Goal: Transaction & Acquisition: Purchase product/service

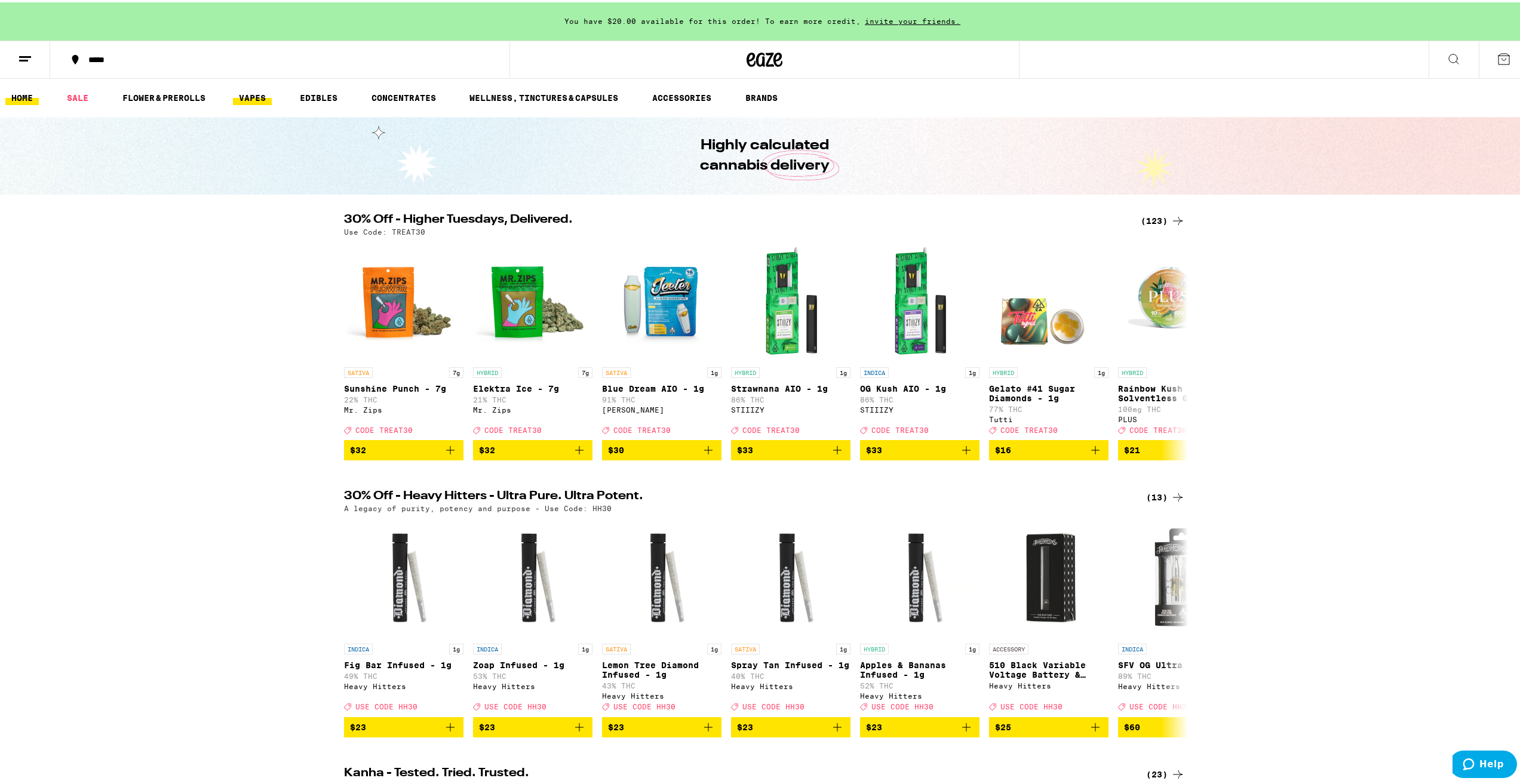
click at [256, 93] on link "VAPES" at bounding box center [252, 95] width 39 height 14
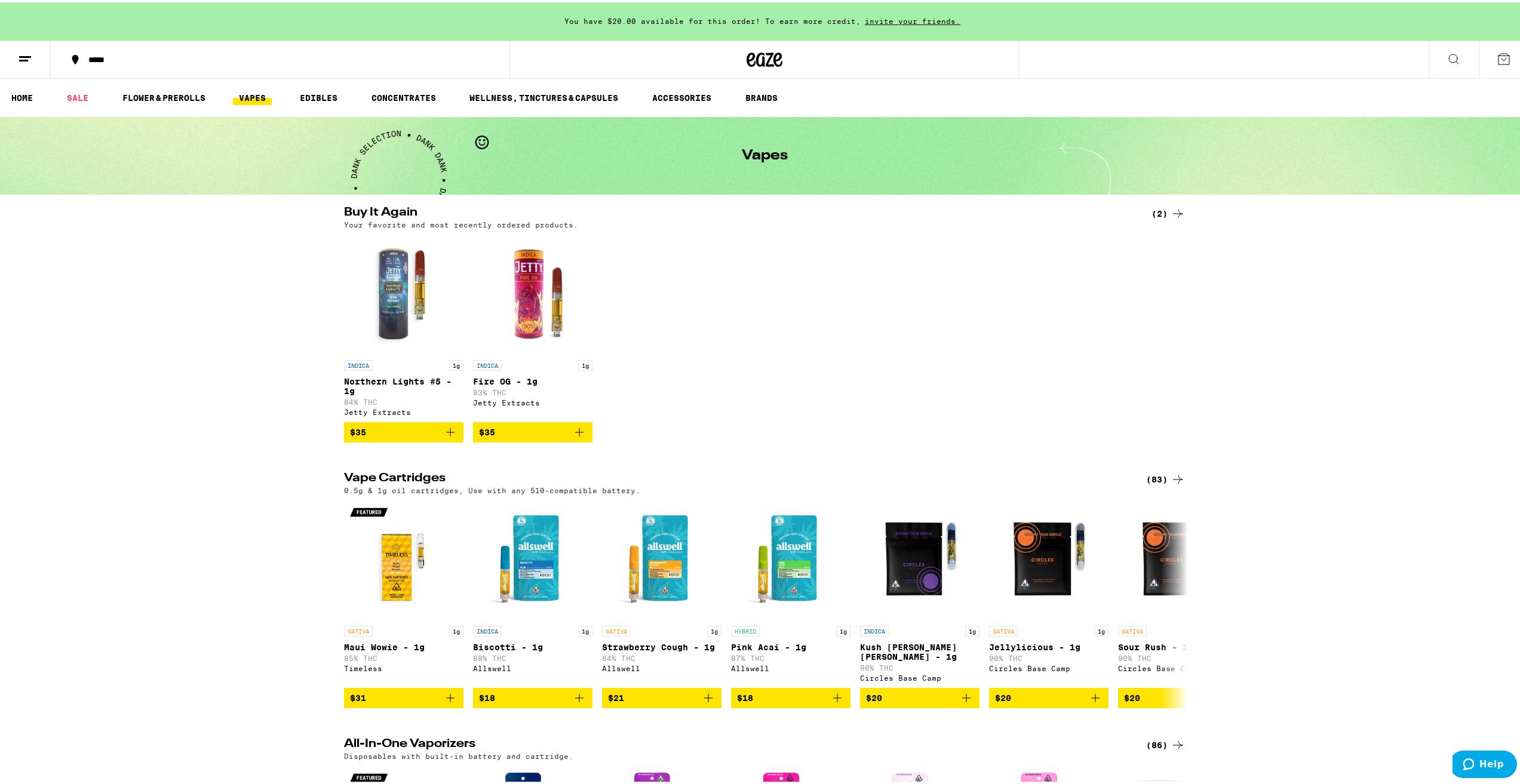
click at [445, 437] on icon "Add to bag" at bounding box center [450, 430] width 14 height 14
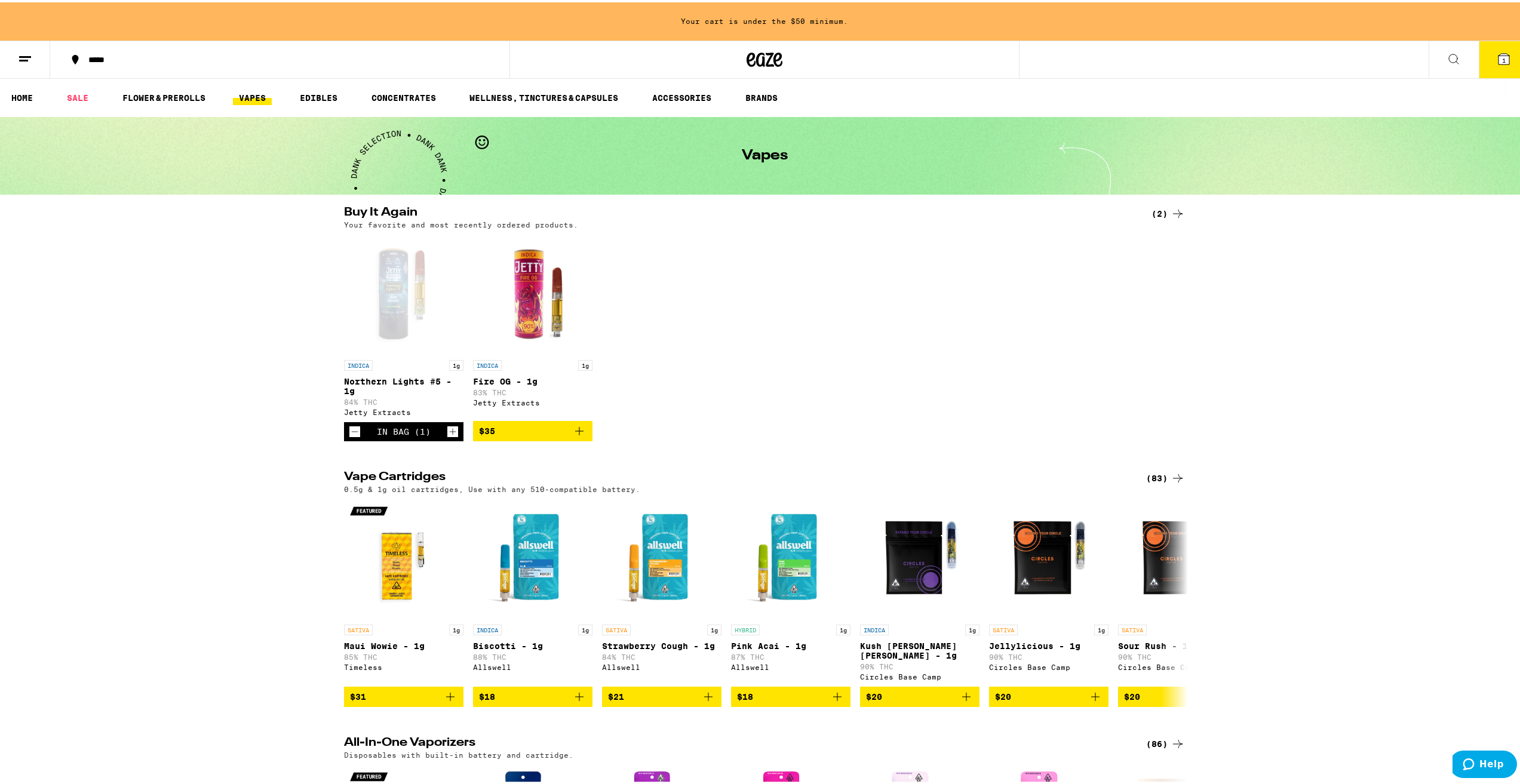
click at [448, 436] on icon "Increment" at bounding box center [453, 429] width 11 height 14
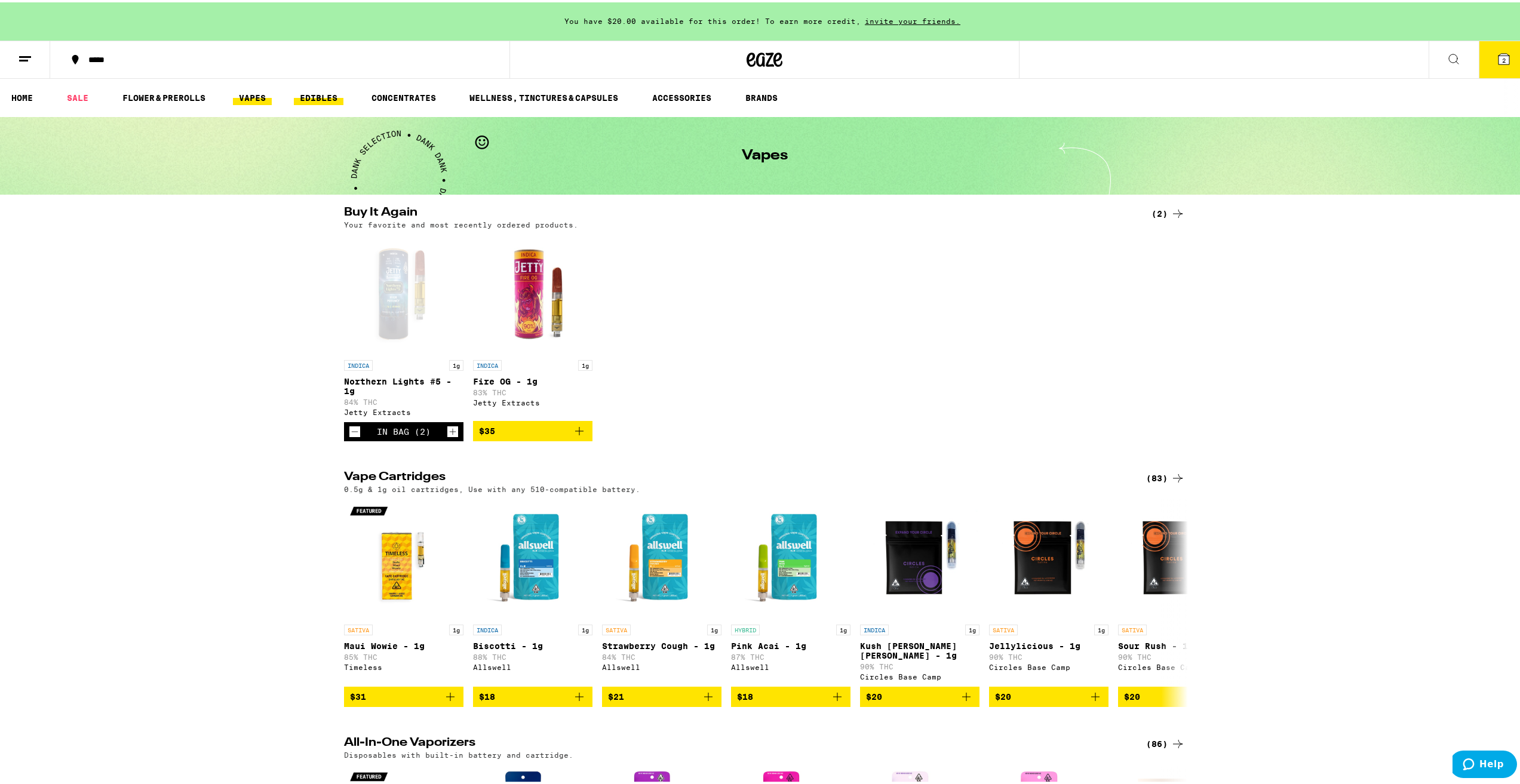
click at [313, 95] on link "EDIBLES" at bounding box center [318, 95] width 50 height 14
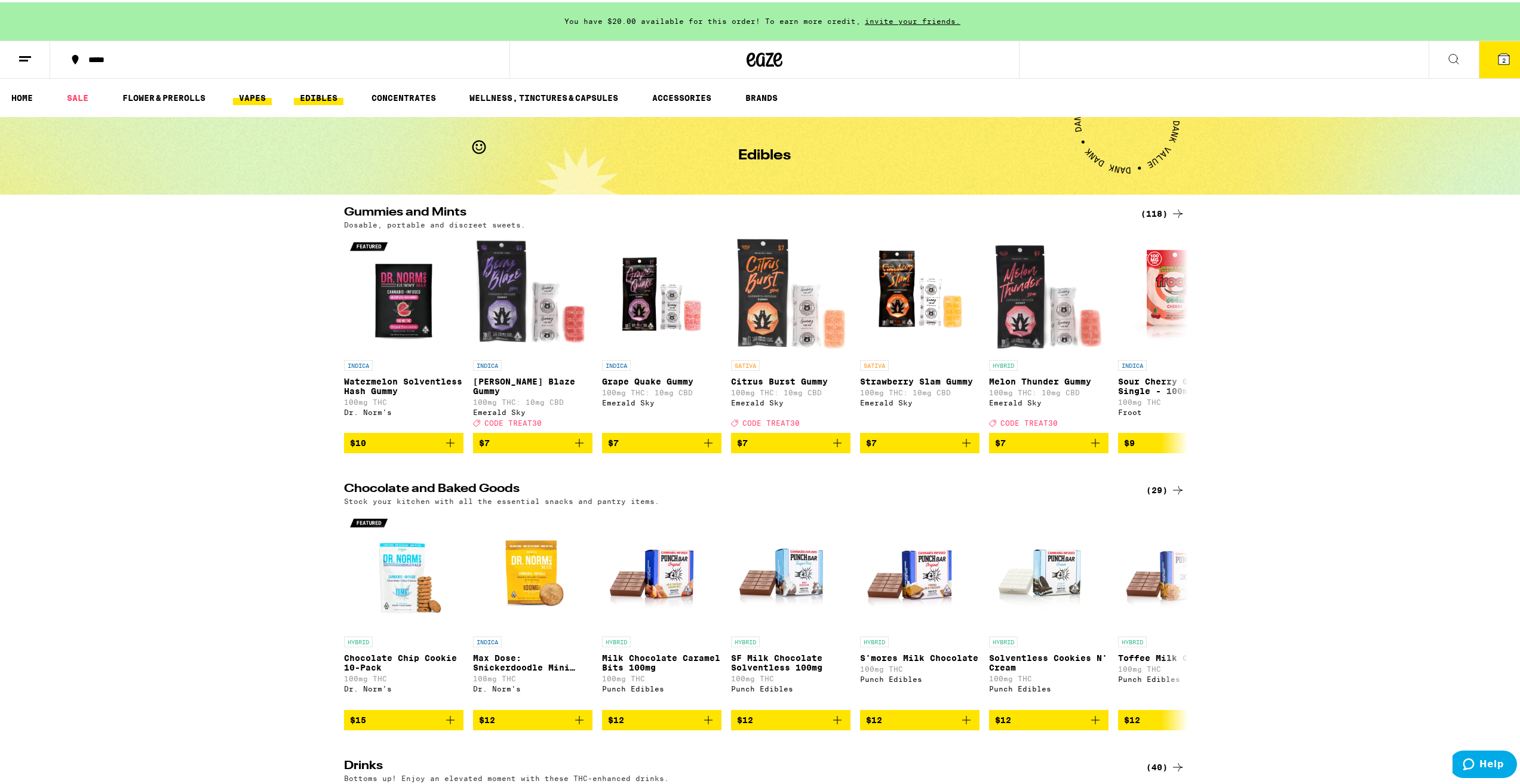
click at [252, 99] on link "VAPES" at bounding box center [252, 95] width 39 height 14
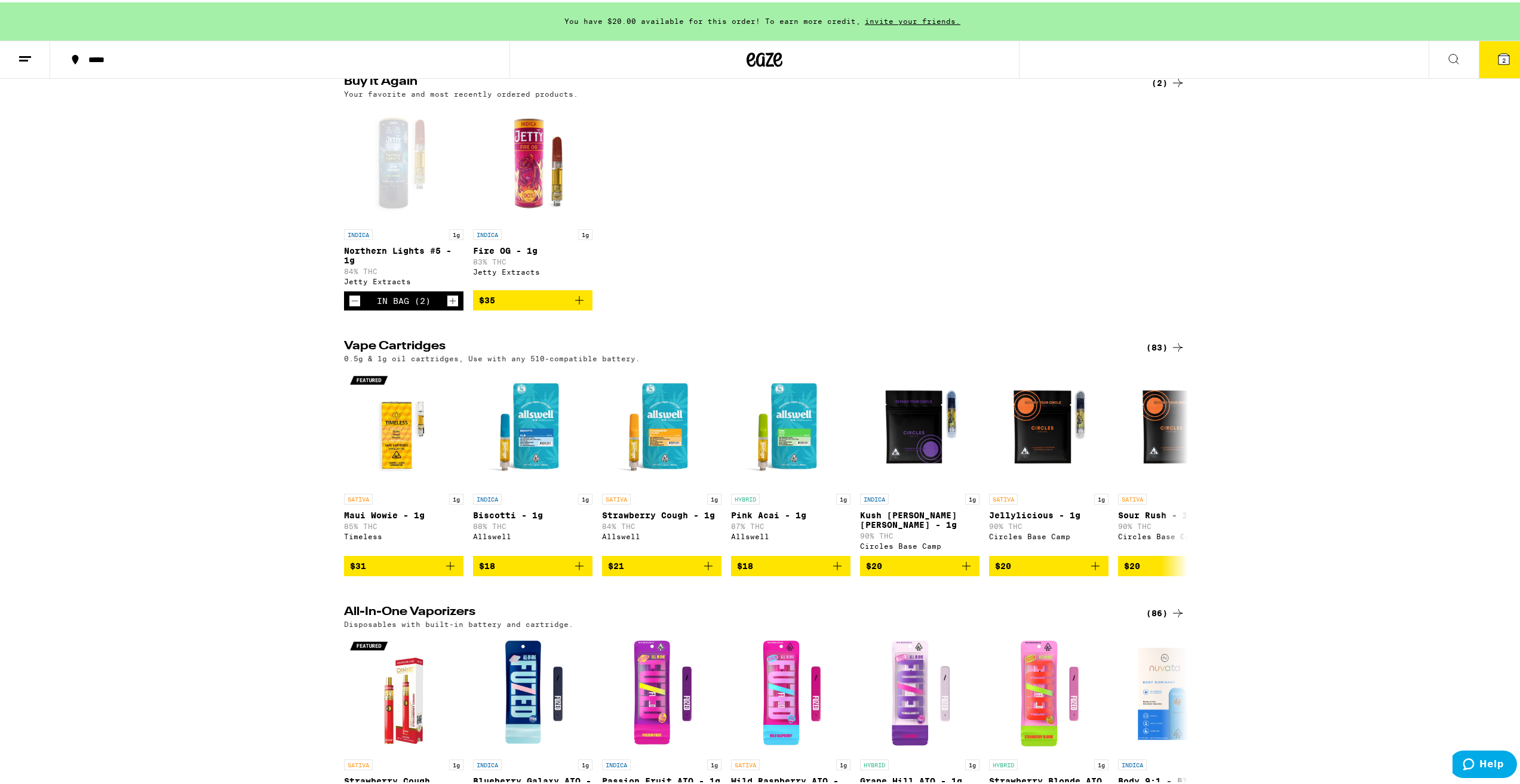
scroll to position [179, 0]
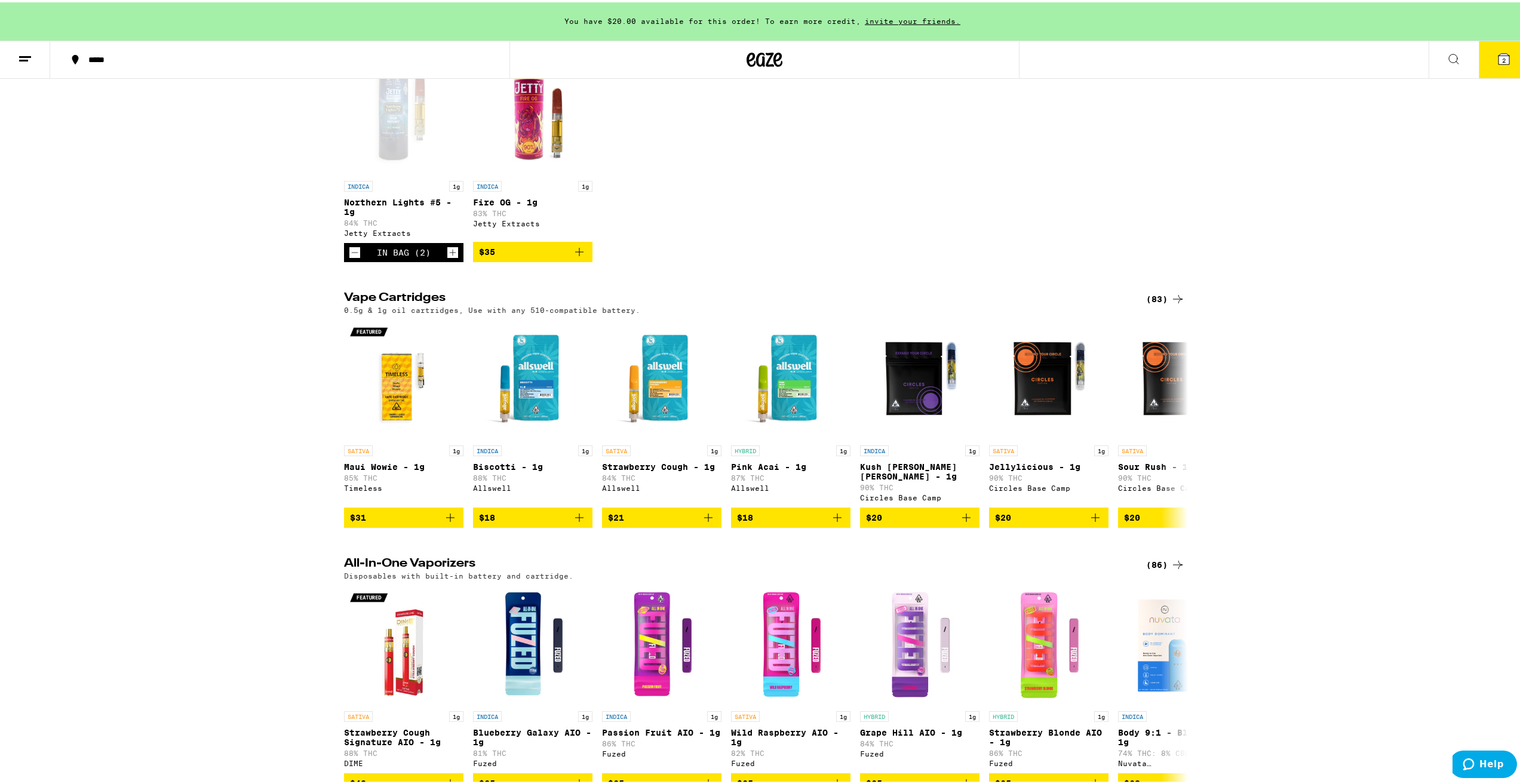
click at [1162, 304] on div "(83)" at bounding box center [1165, 296] width 39 height 14
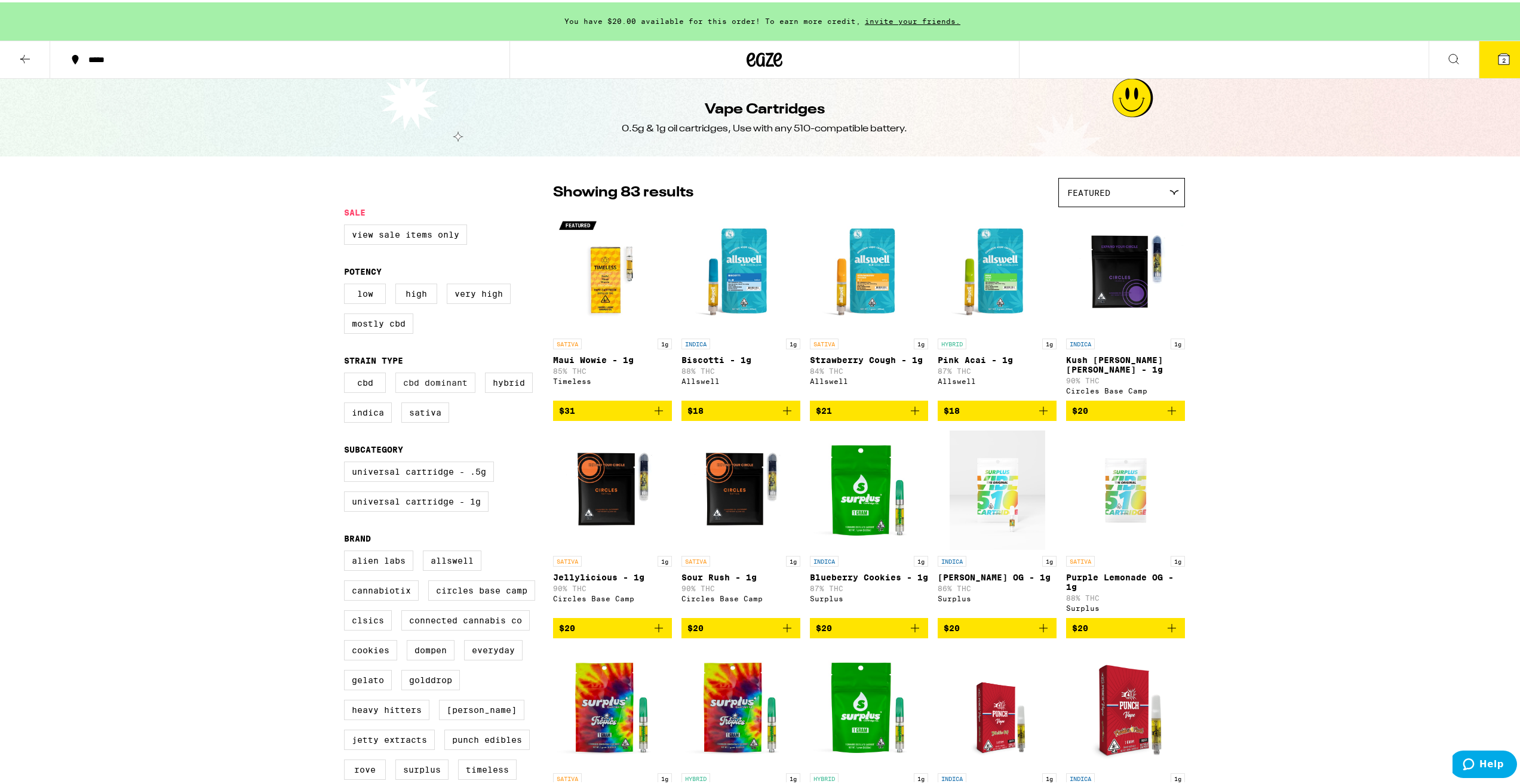
click at [453, 390] on label "CBD Dominant" at bounding box center [435, 380] width 80 height 20
click at [347, 373] on input "CBD Dominant" at bounding box center [346, 372] width 1 height 1
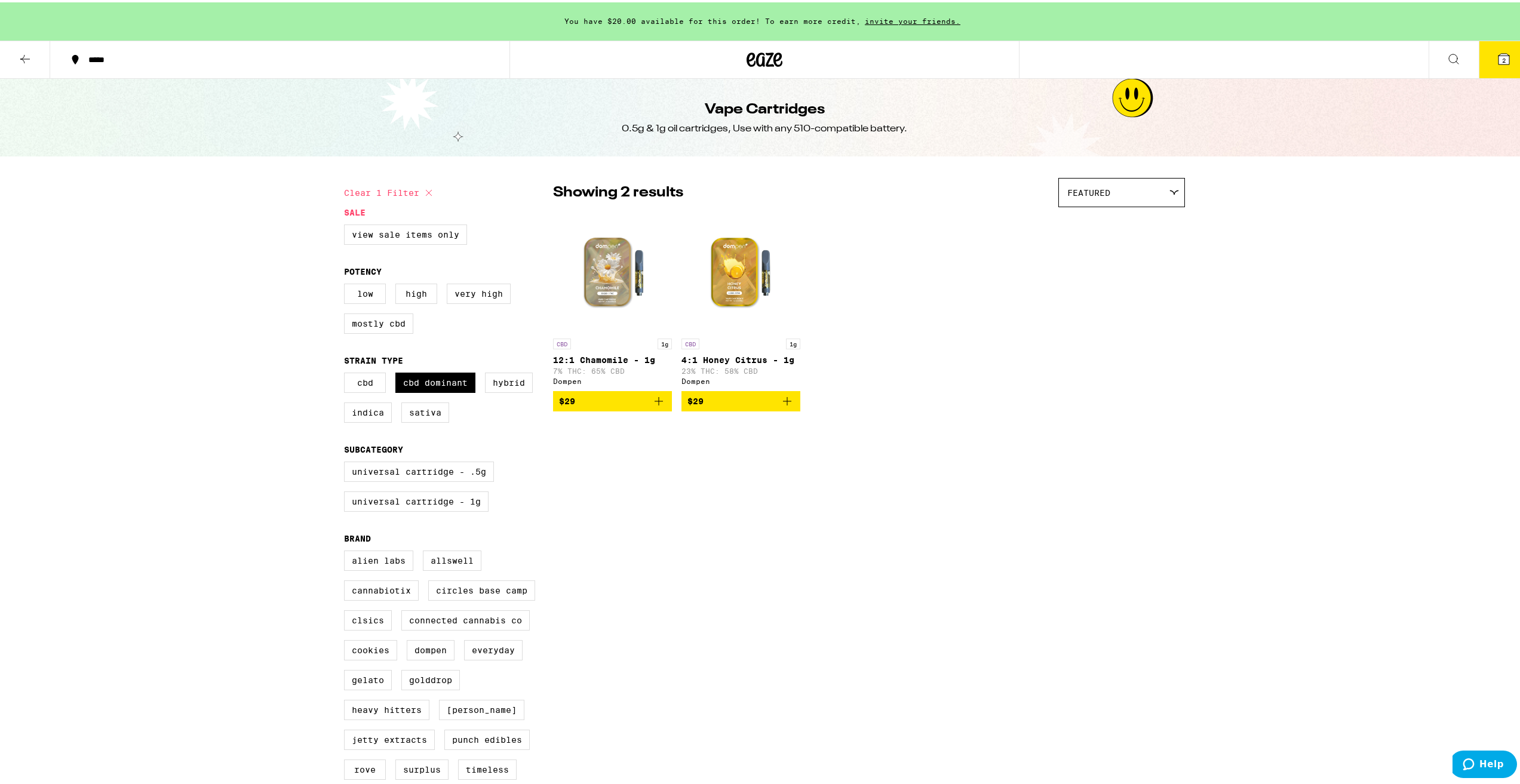
click at [735, 273] on img "Open page for 4:1 Honey Citrus - 1g from Dompen" at bounding box center [741, 270] width 119 height 120
checkbox input "false"
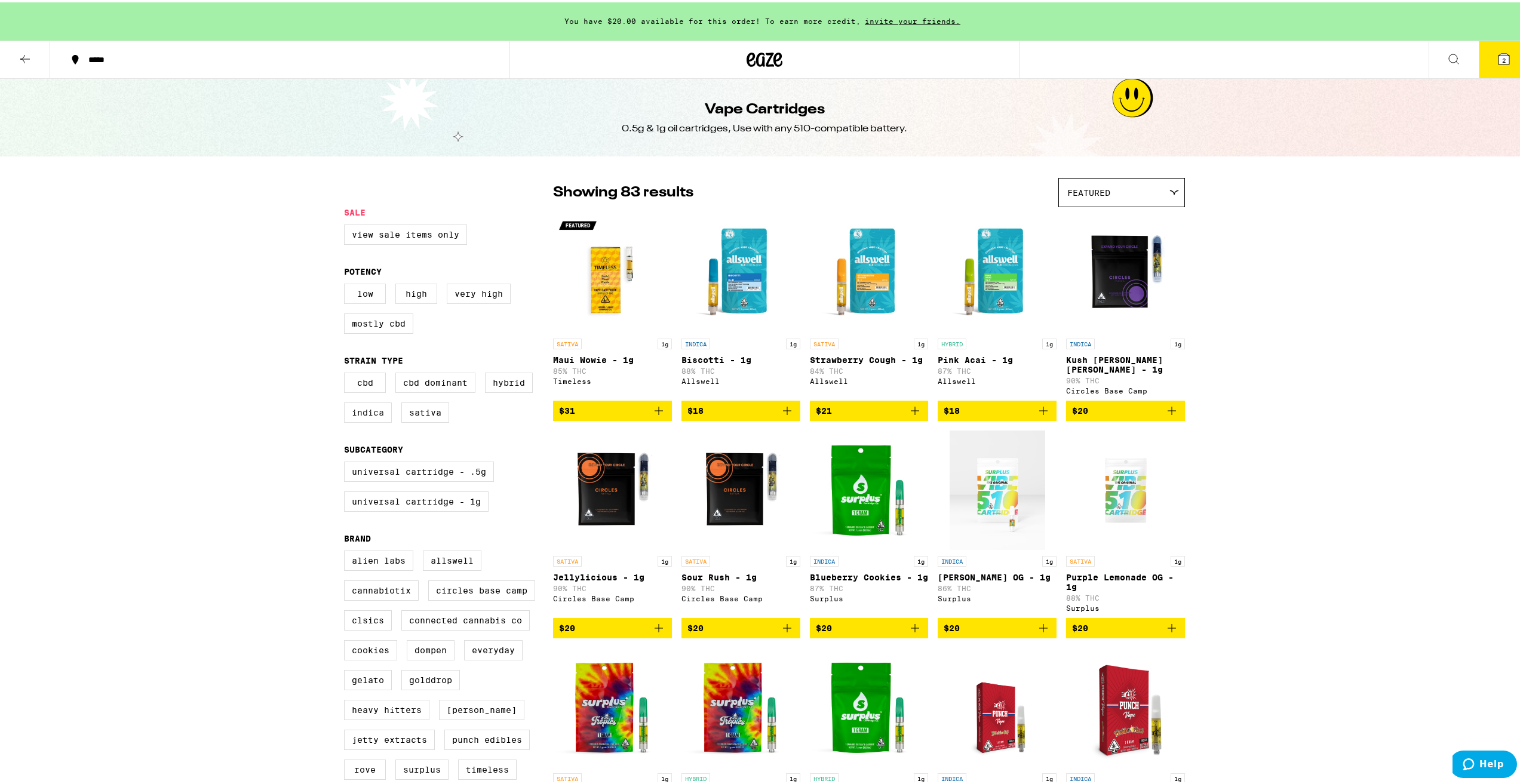
click at [370, 414] on label "Indica" at bounding box center [368, 410] width 48 height 20
click at [347, 373] on input "Indica" at bounding box center [346, 372] width 1 height 1
checkbox input "true"
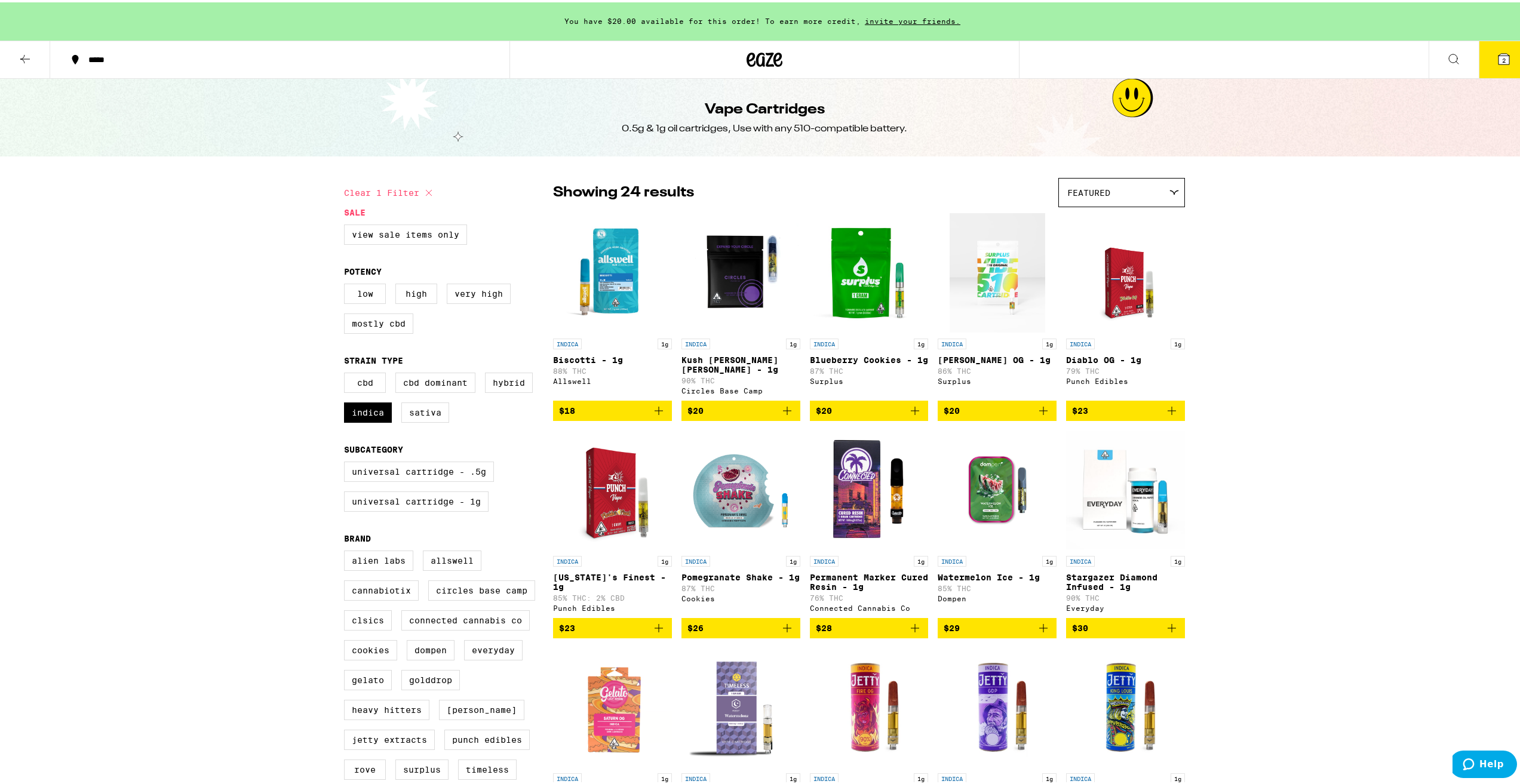
click at [1114, 194] on div "Featured" at bounding box center [1121, 190] width 126 height 28
click at [1115, 194] on div "Featured" at bounding box center [1121, 190] width 126 height 28
click at [1326, 249] on div "You have $20.00 available for this order! To earn more credit, invite your frie…" at bounding box center [764, 752] width 1529 height 1505
click at [364, 382] on label "CBD" at bounding box center [365, 380] width 42 height 20
click at [347, 373] on input "CBD" at bounding box center [346, 372] width 1 height 1
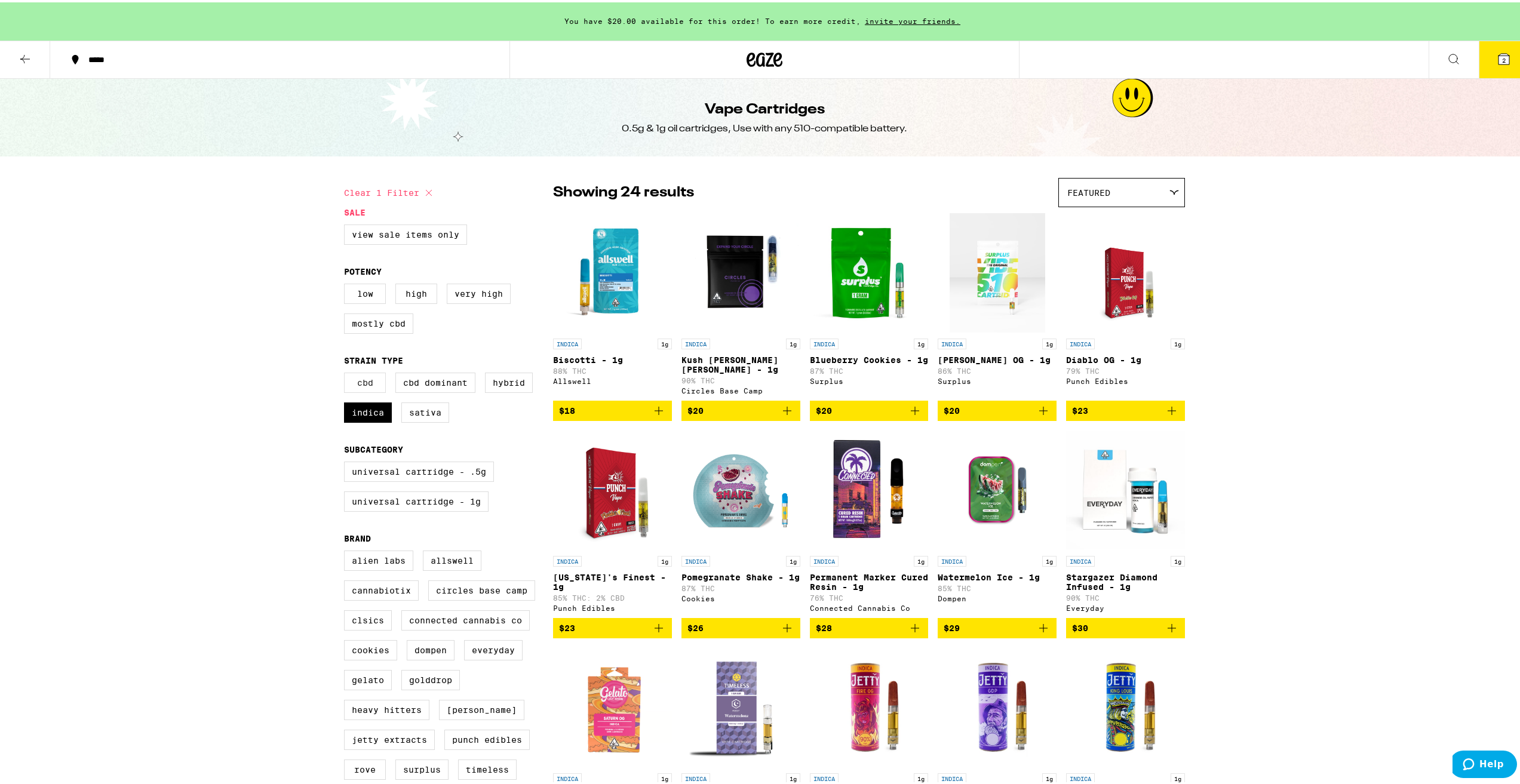
checkbox input "true"
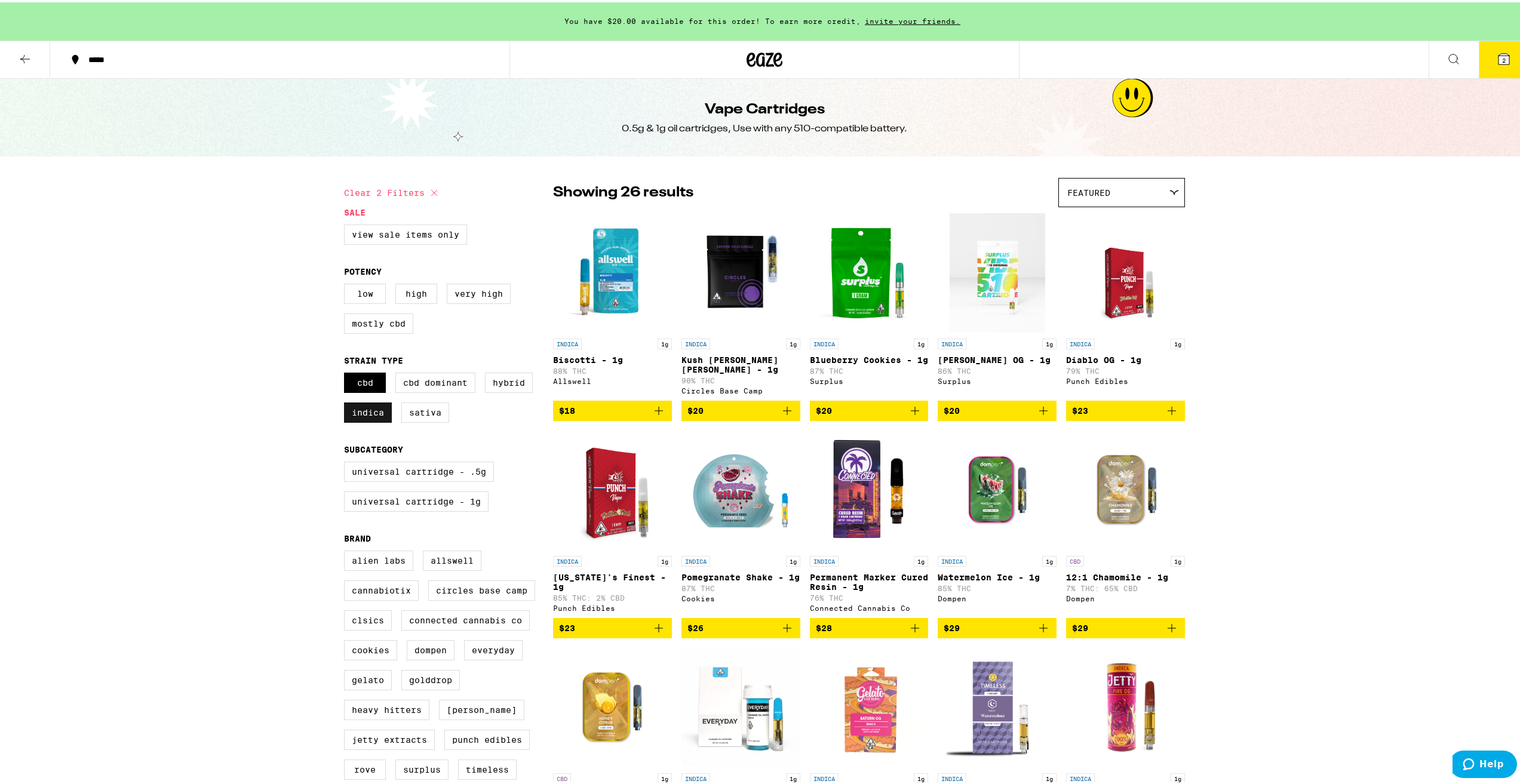
click at [369, 413] on label "Indica" at bounding box center [368, 410] width 48 height 20
click at [347, 373] on input "Indica" at bounding box center [346, 372] width 1 height 1
checkbox input "false"
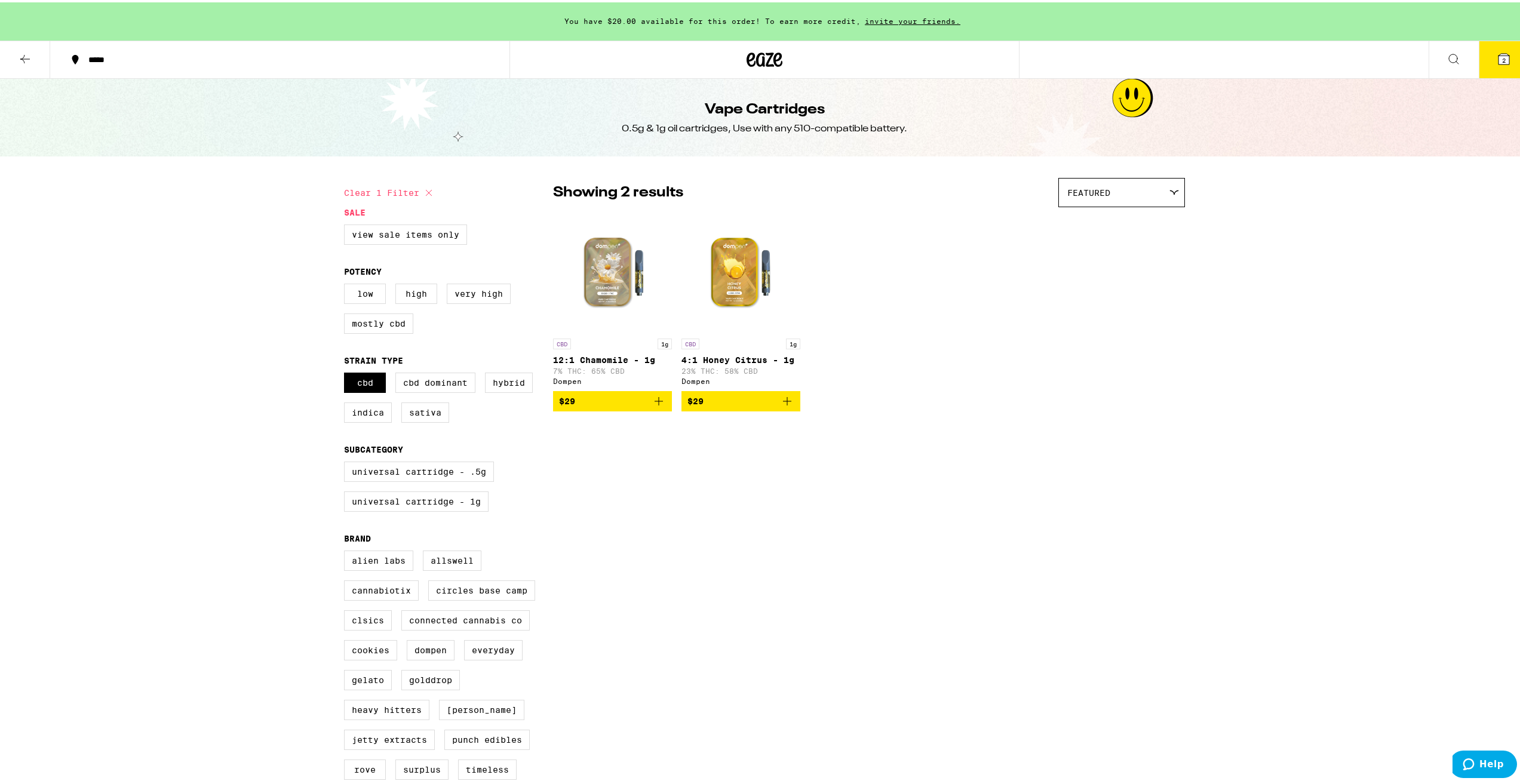
click at [605, 286] on img "Open page for 12:1 Chamomile - 1g from Dompen" at bounding box center [613, 270] width 119 height 120
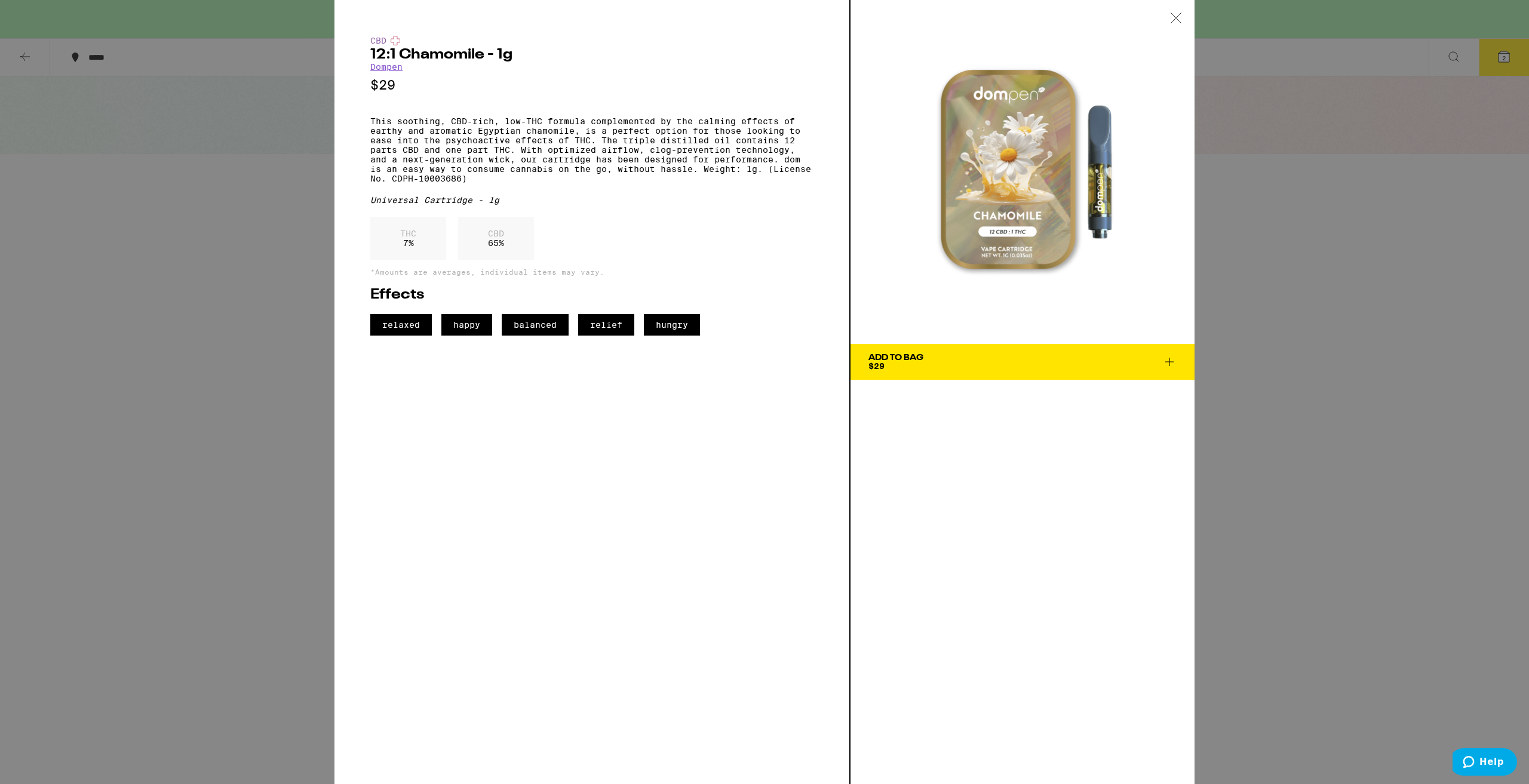
click at [976, 365] on span "Add To Bag $29" at bounding box center [1022, 362] width 308 height 17
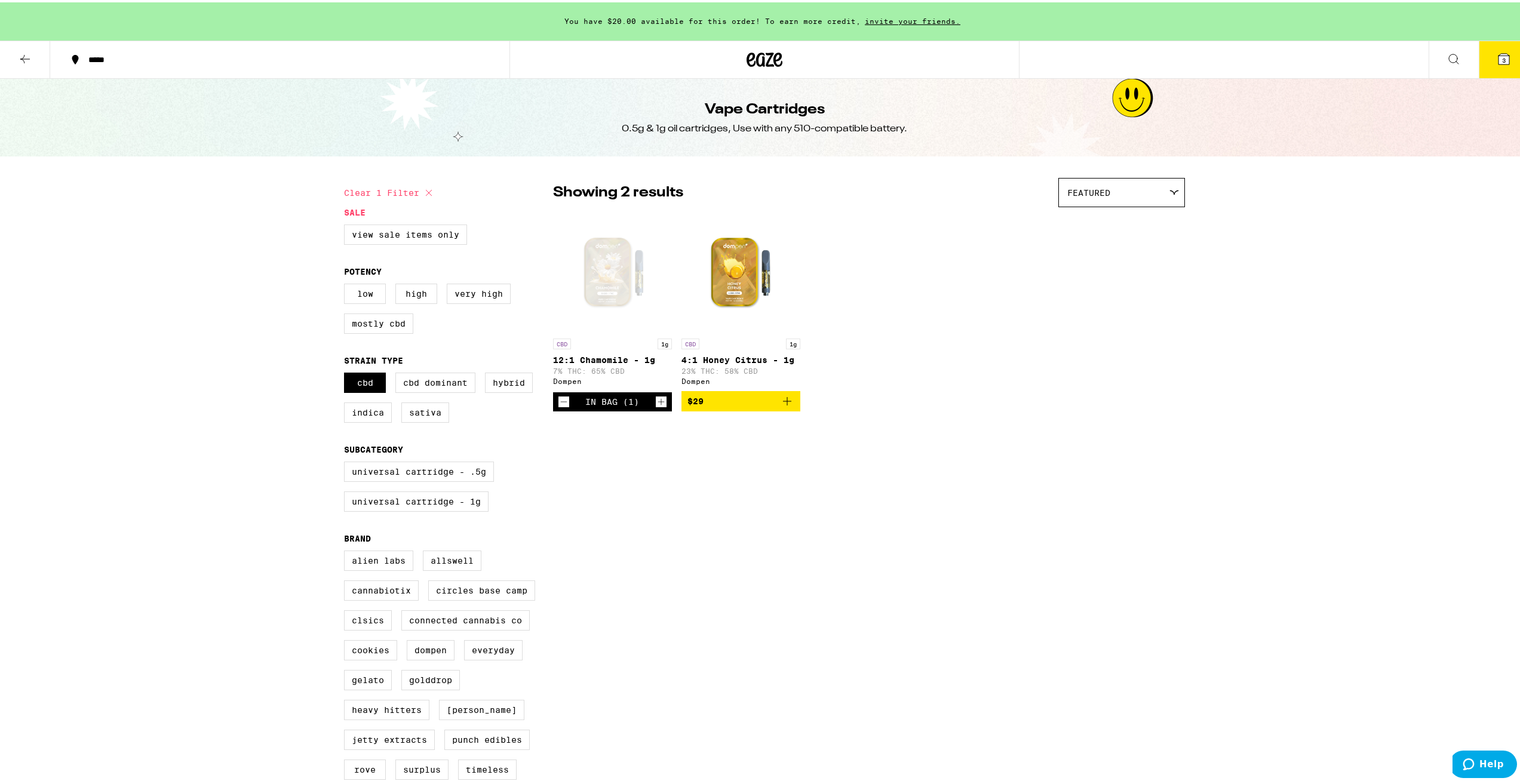
click at [1499, 58] on icon at bounding box center [1504, 57] width 11 height 11
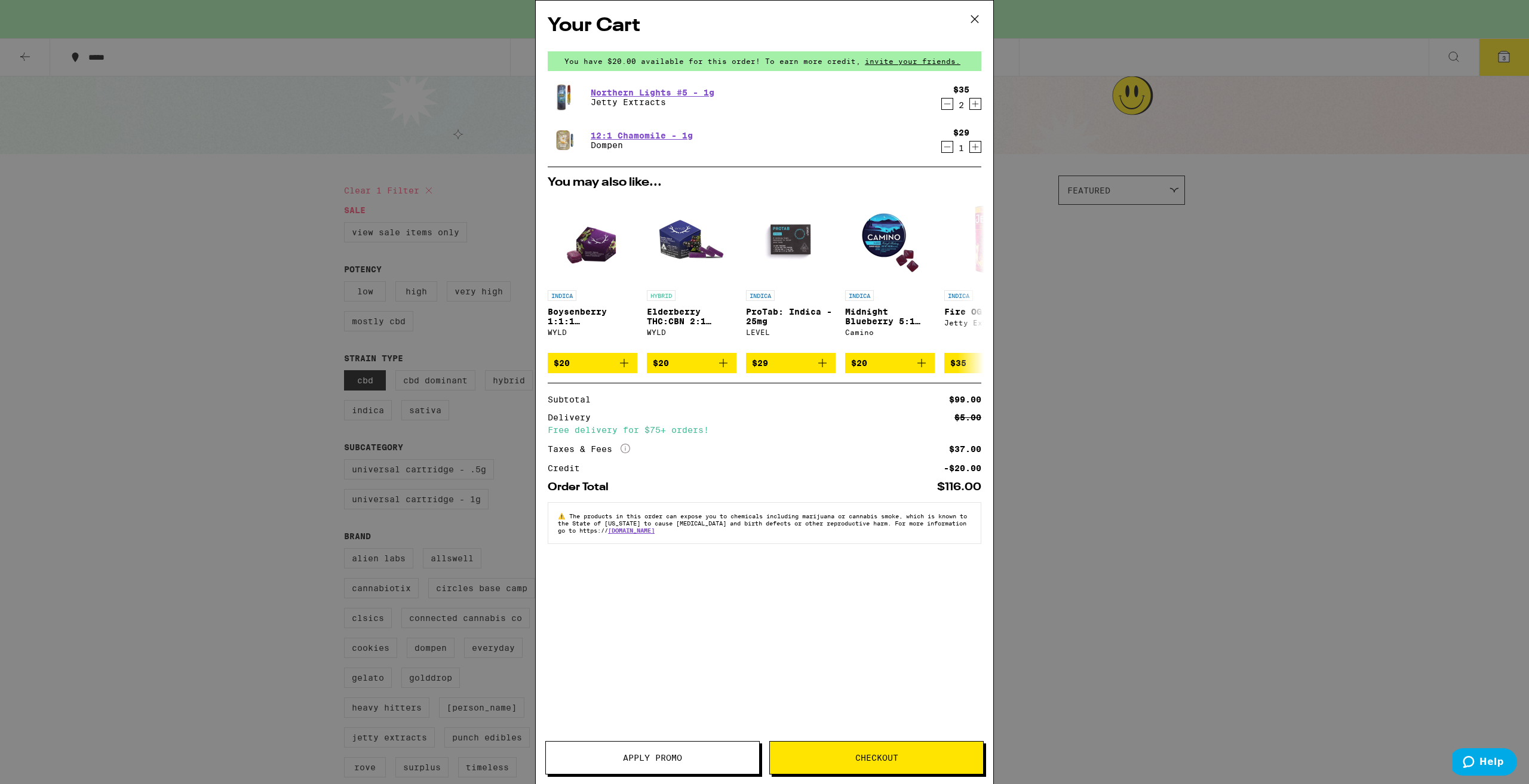
click at [952, 108] on icon "Decrement" at bounding box center [948, 104] width 11 height 14
click at [881, 746] on button "Checkout" at bounding box center [876, 758] width 215 height 34
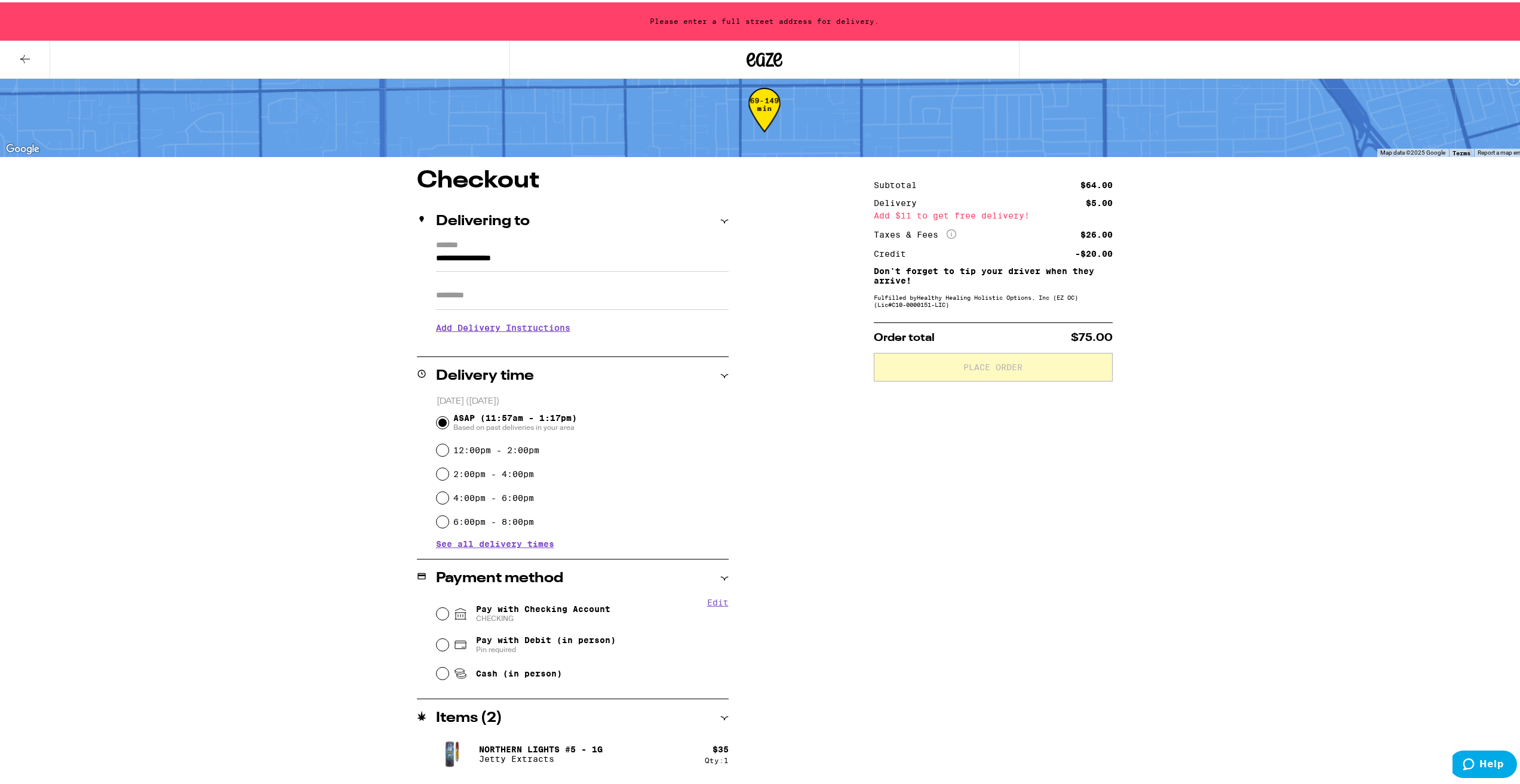
scroll to position [54, 0]
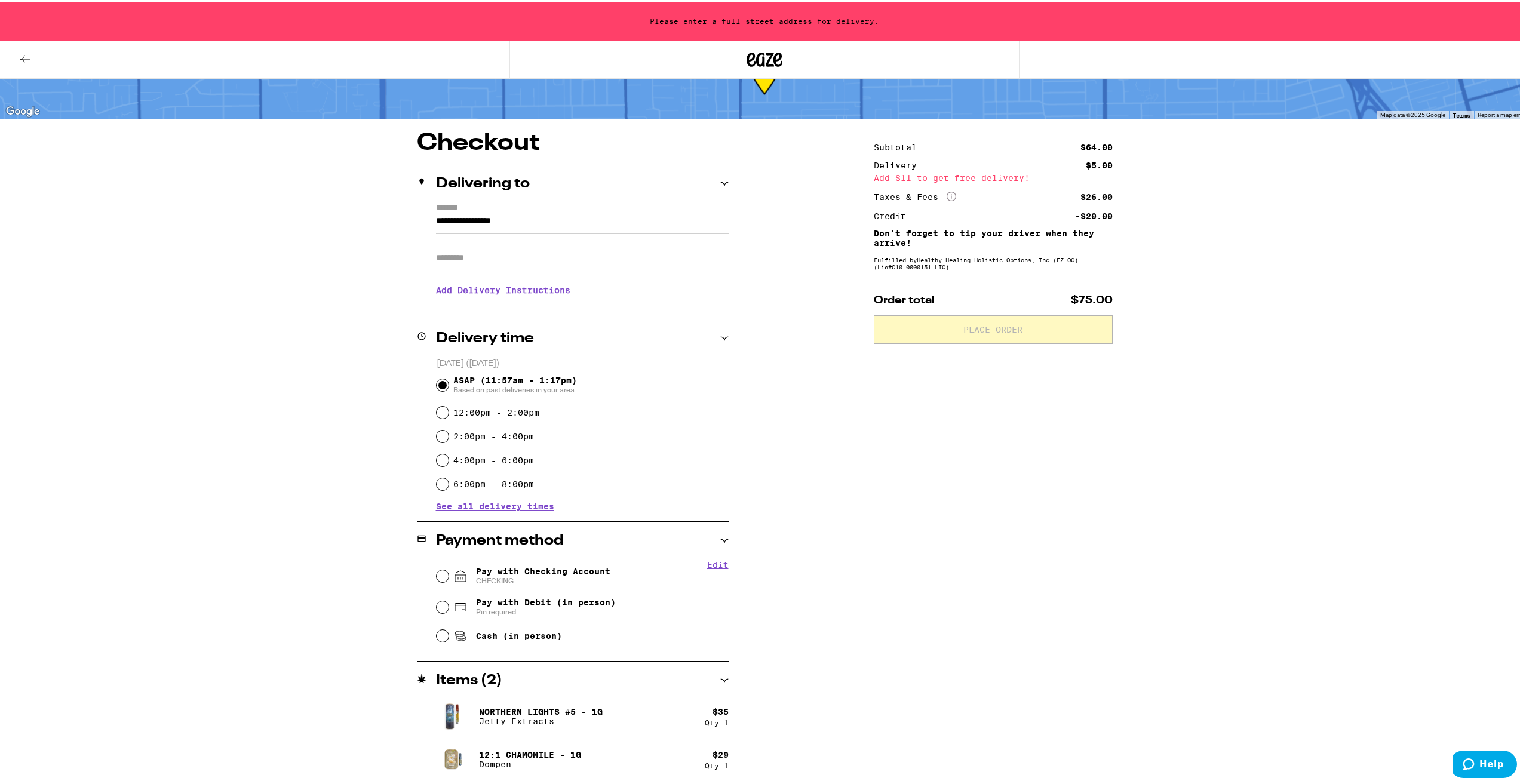
click at [513, 636] on span "Cash (in person)" at bounding box center [519, 634] width 86 height 10
click at [448, 636] on input "Cash (in person)" at bounding box center [442, 633] width 12 height 12
radio input "true"
click at [519, 462] on label "4:00pm - 6:00pm" at bounding box center [493, 458] width 80 height 10
click at [448, 462] on input "4:00pm - 6:00pm" at bounding box center [442, 457] width 12 height 12
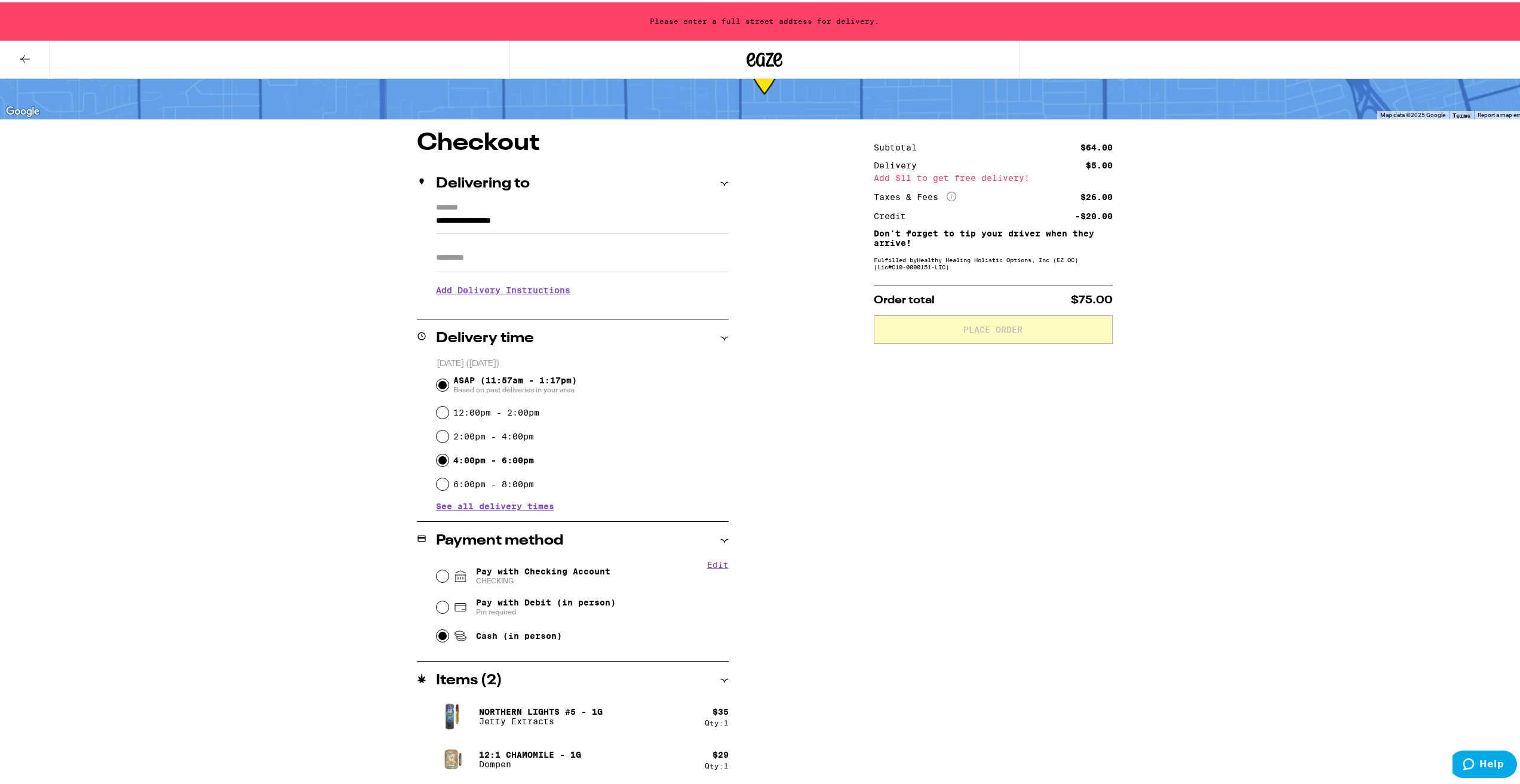
radio input "true"
click at [493, 225] on input "**********" at bounding box center [582, 221] width 292 height 20
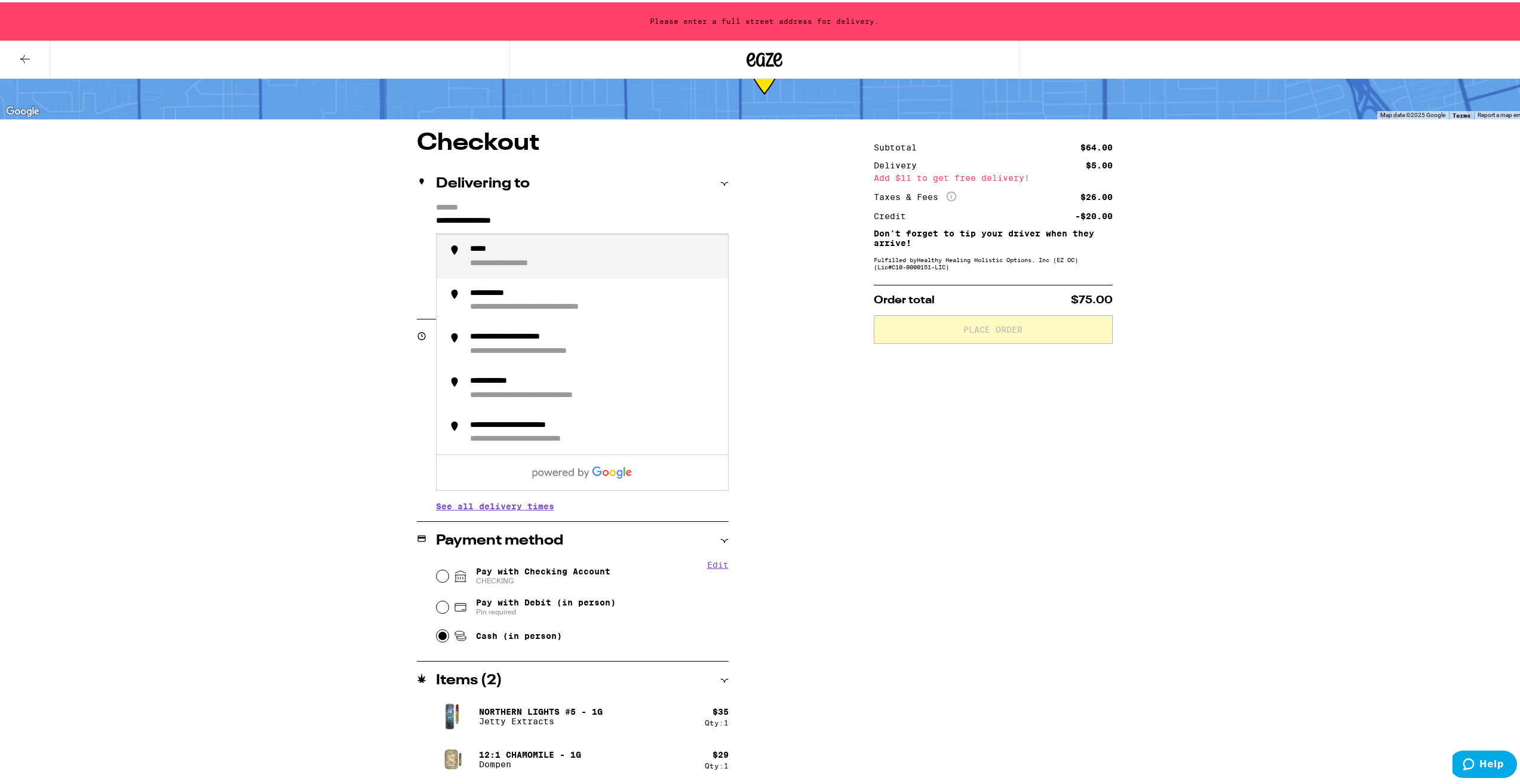
click at [493, 225] on input "**********" at bounding box center [582, 221] width 292 height 20
click at [493, 224] on input "**********" at bounding box center [582, 221] width 292 height 20
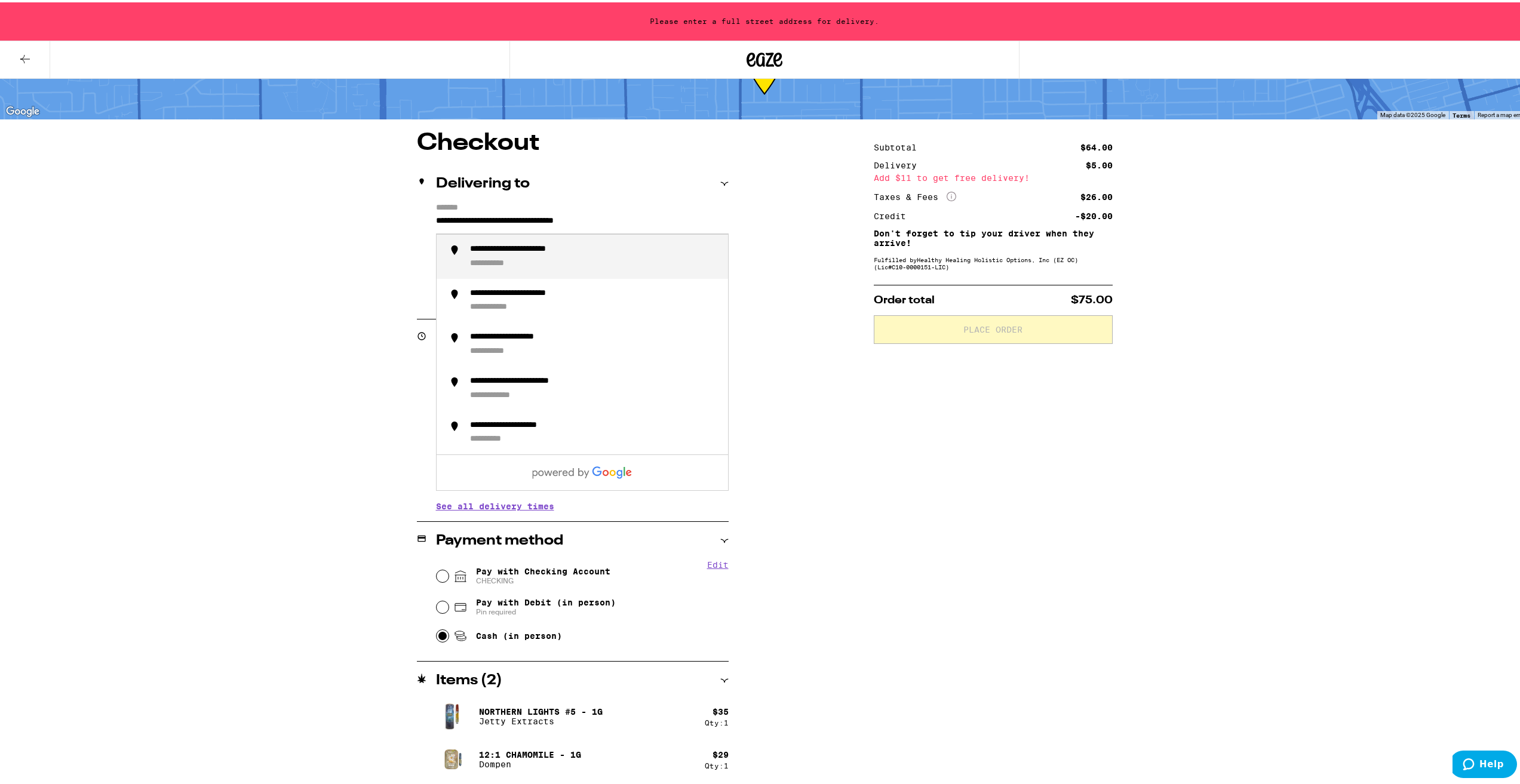
drag, startPoint x: 579, startPoint y: 224, endPoint x: 857, endPoint y: 242, distance: 278.6
click at [857, 242] on div "**********" at bounding box center [764, 456] width 860 height 655
click at [616, 249] on div "**********" at bounding box center [594, 254] width 248 height 25
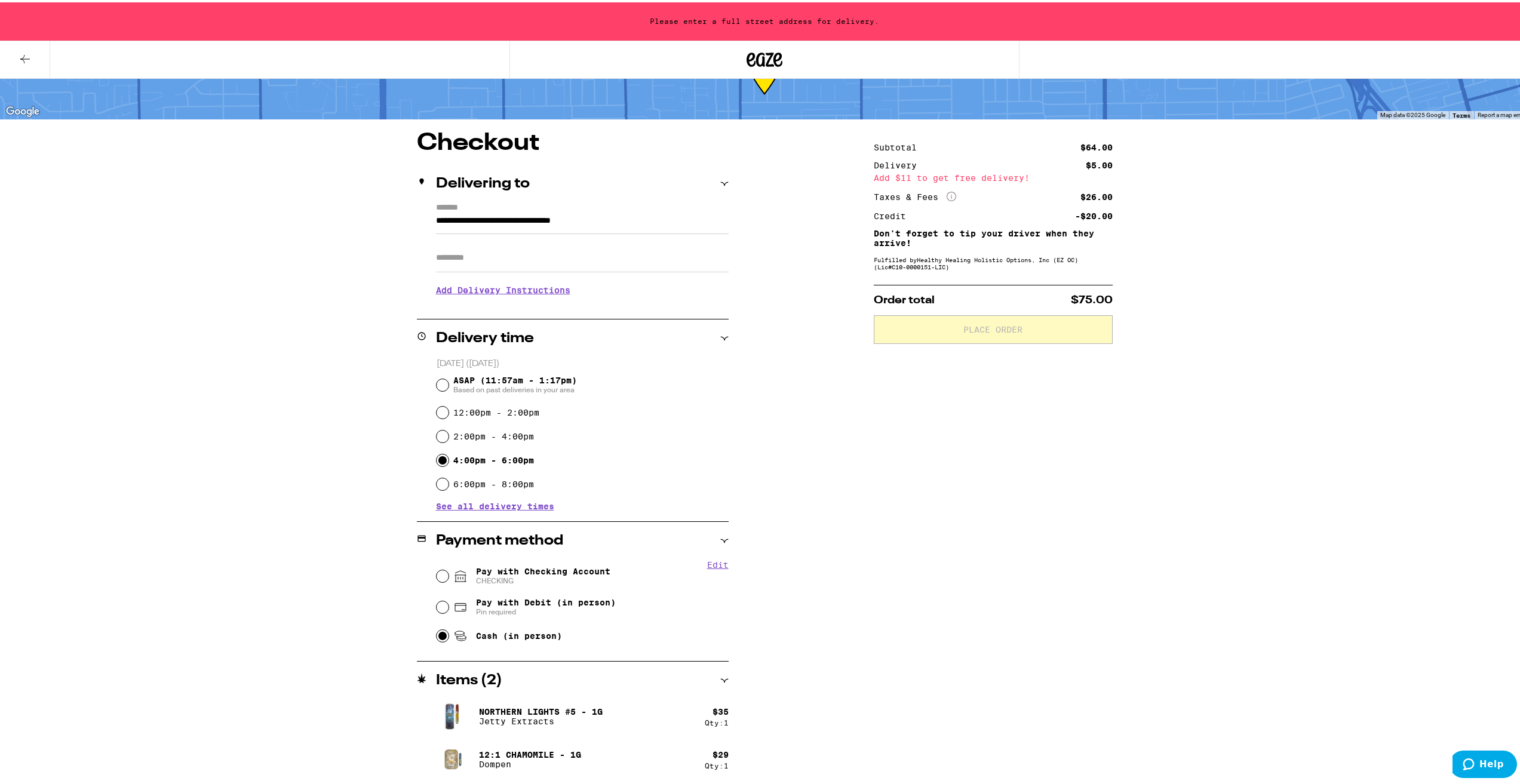
click at [543, 262] on input "Apt/Suite" at bounding box center [582, 255] width 292 height 29
type input "**********"
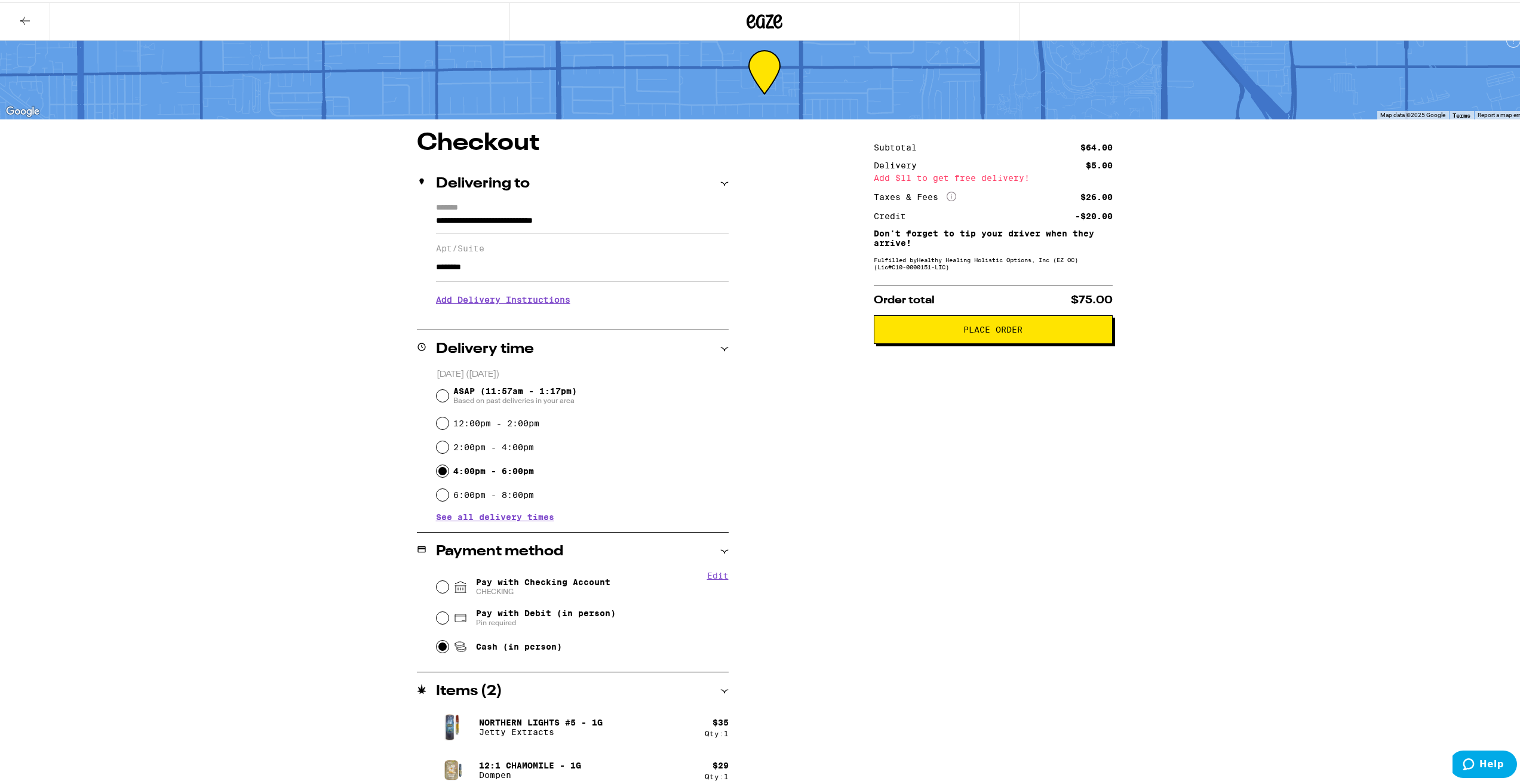
type input "********"
click at [465, 306] on h3 "Add Delivery Instructions" at bounding box center [582, 297] width 292 height 28
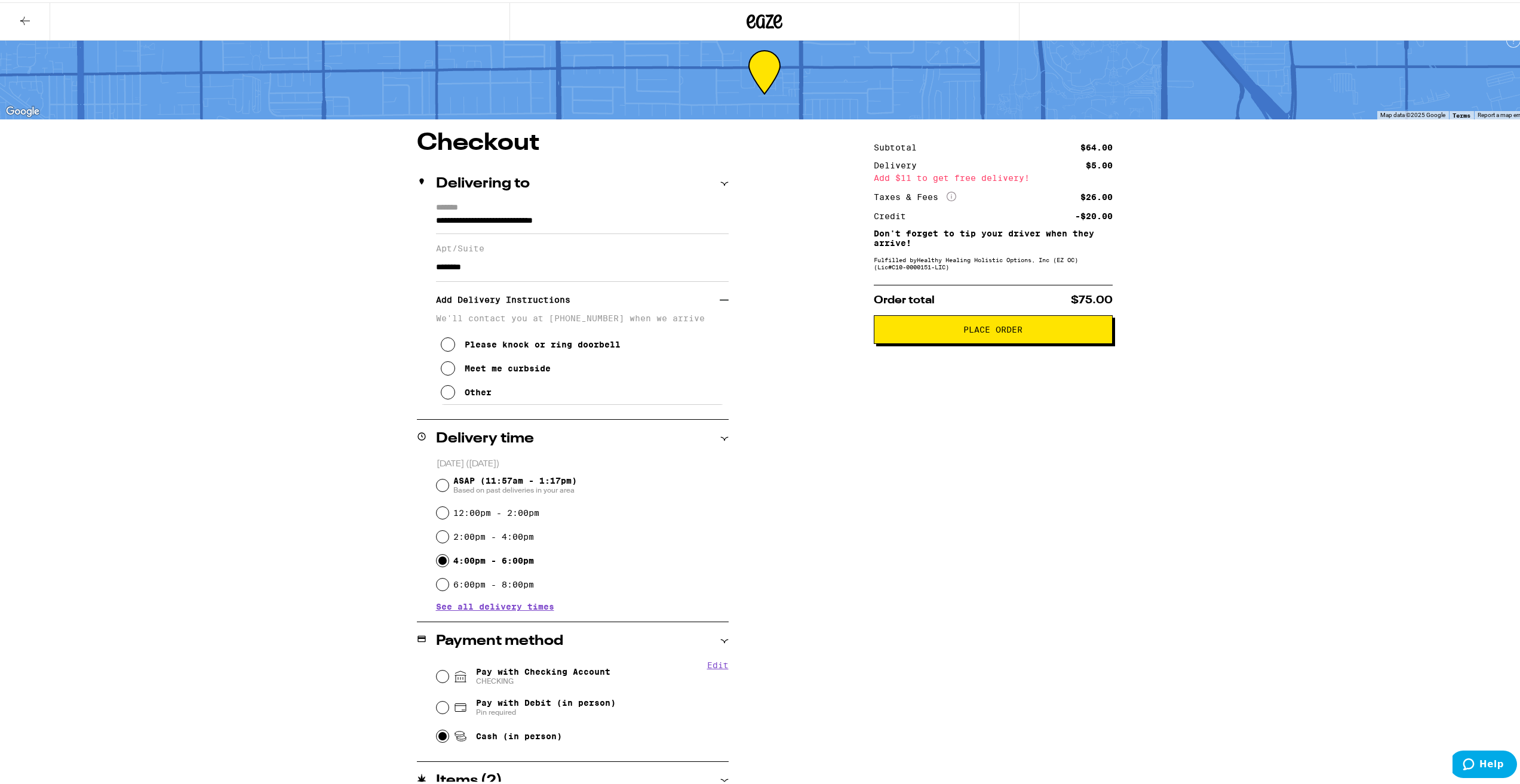
click at [524, 371] on div "Meet me curbside" at bounding box center [508, 366] width 86 height 10
click at [472, 585] on label "6:00pm - 8:00pm" at bounding box center [493, 582] width 80 height 10
click at [448, 585] on input "6:00pm - 8:00pm" at bounding box center [442, 582] width 12 height 12
radio input "true"
click at [510, 481] on span "ASAP (11:57am - 1:17pm) Based on past deliveries in your area" at bounding box center [515, 482] width 124 height 19
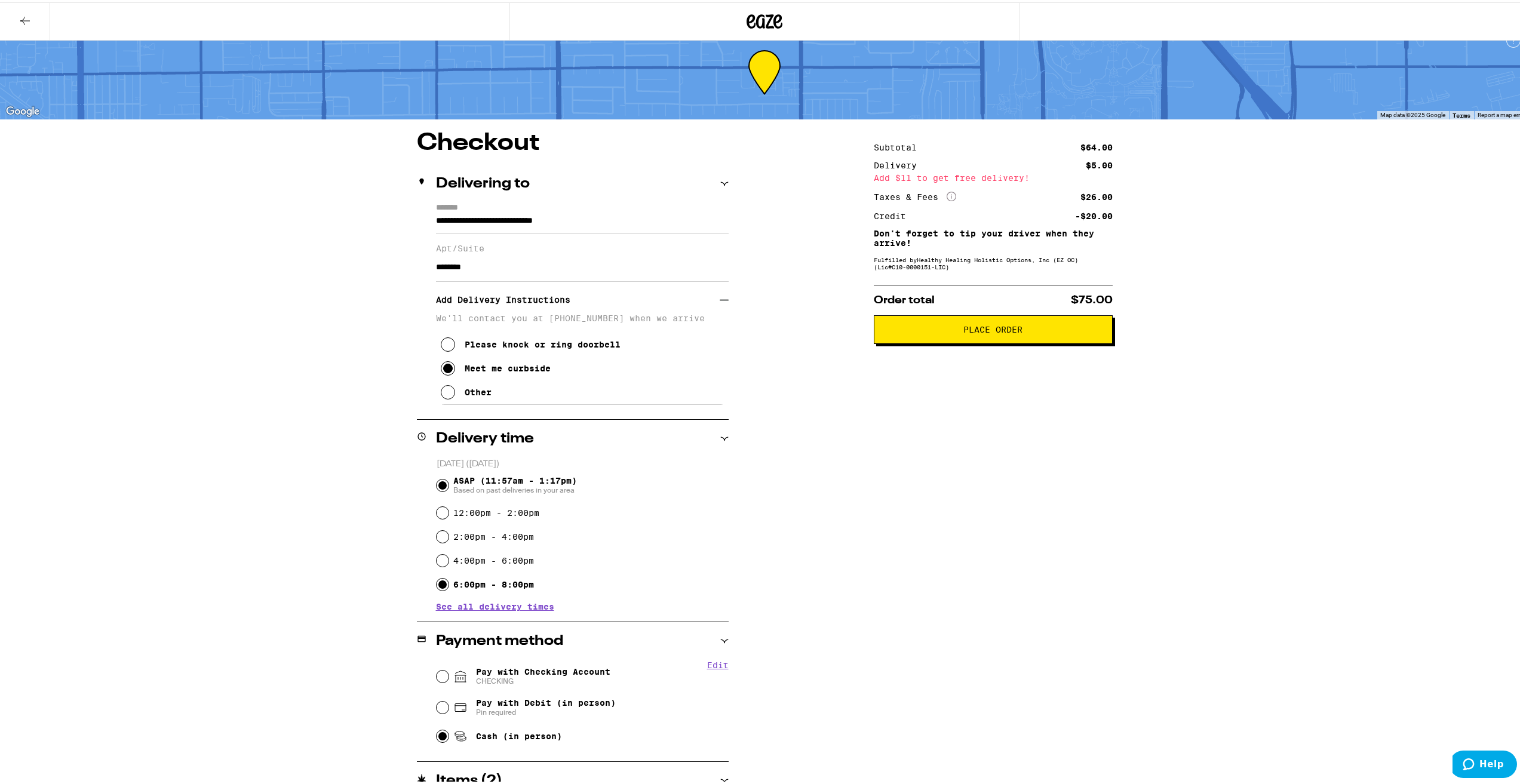
click at [448, 481] on input "ASAP (11:57am - 1:17pm) Based on past deliveries in your area" at bounding box center [442, 482] width 12 height 12
radio input "true"
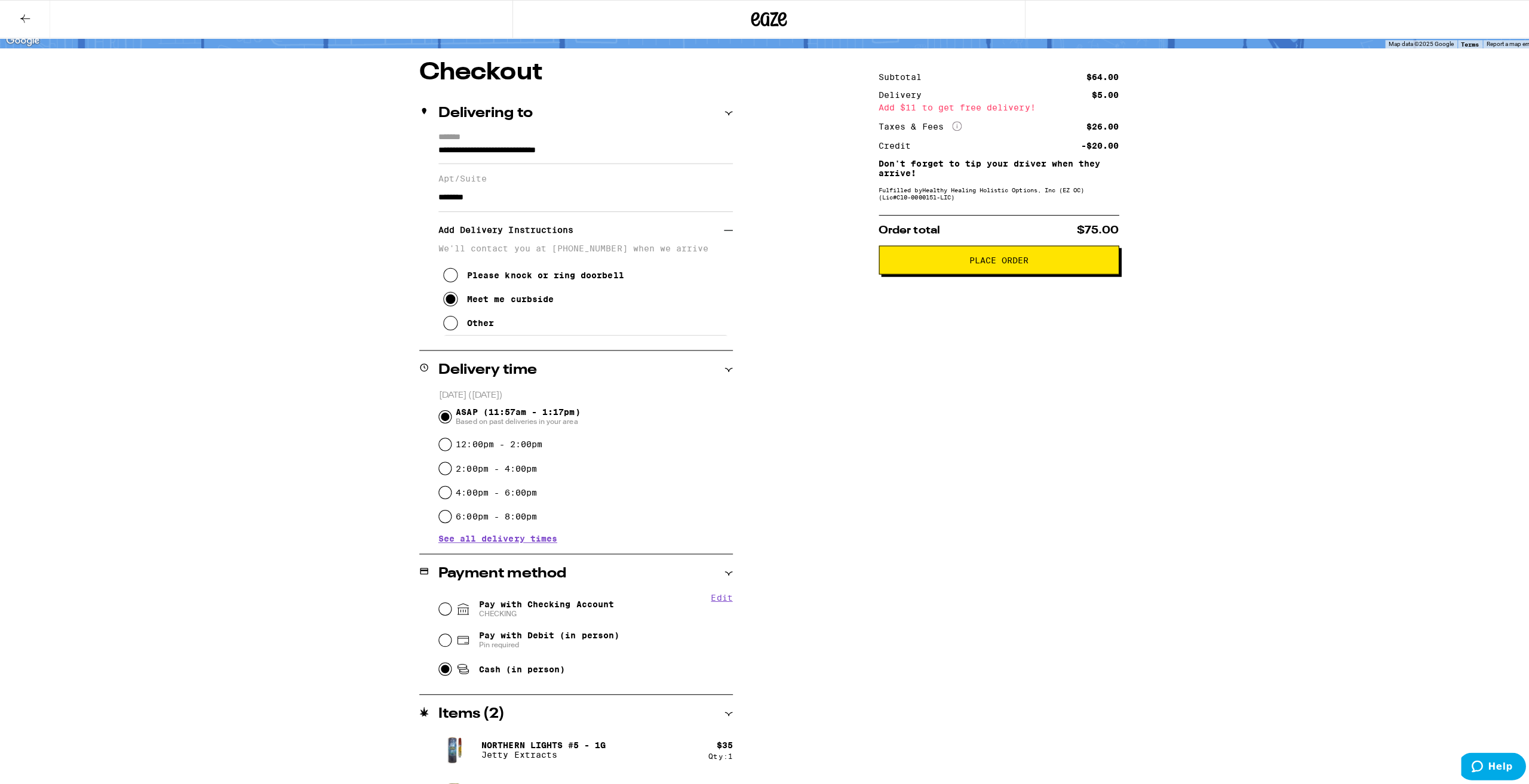
scroll to position [0, 0]
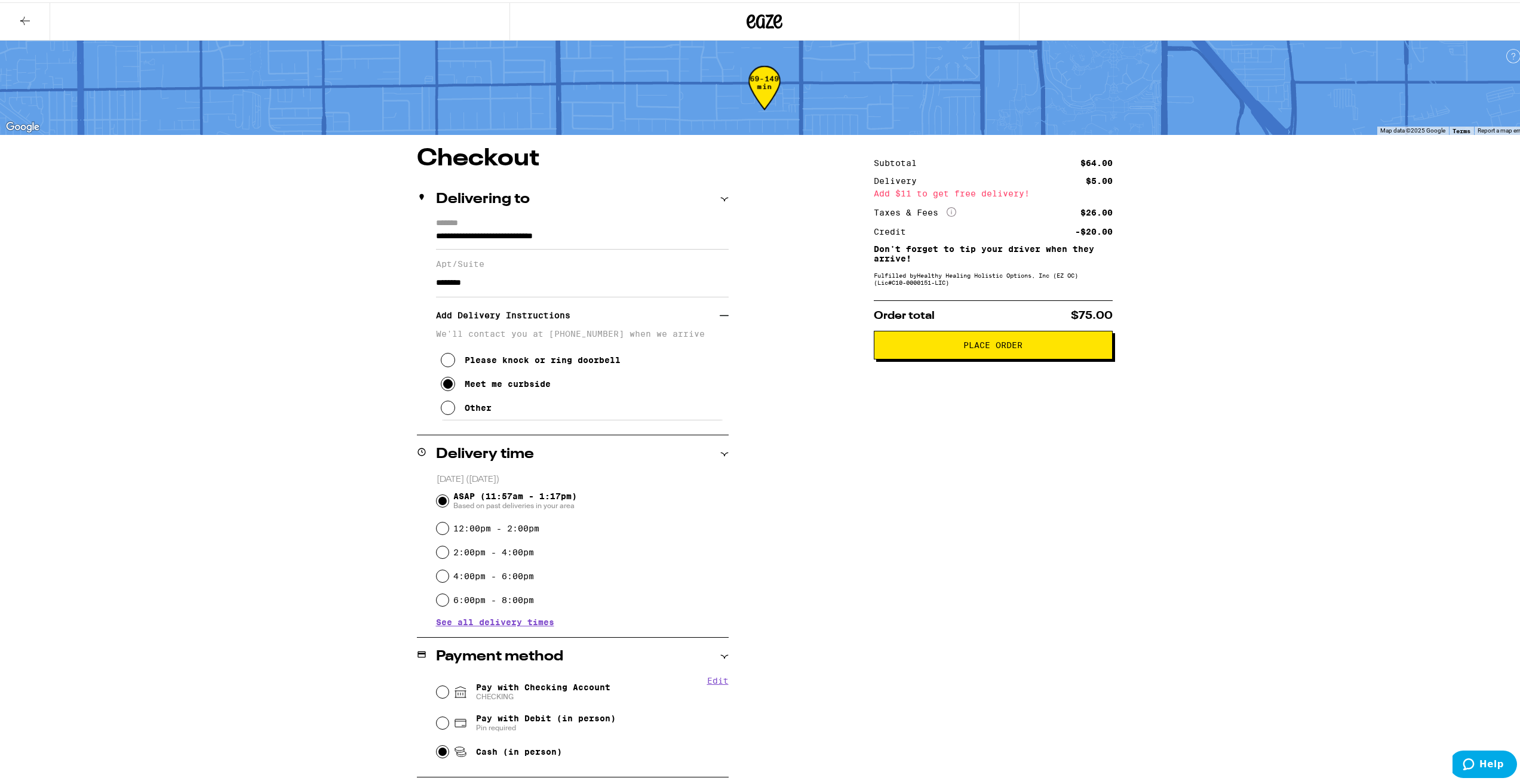
click at [1001, 356] on button "Place Order" at bounding box center [993, 343] width 239 height 29
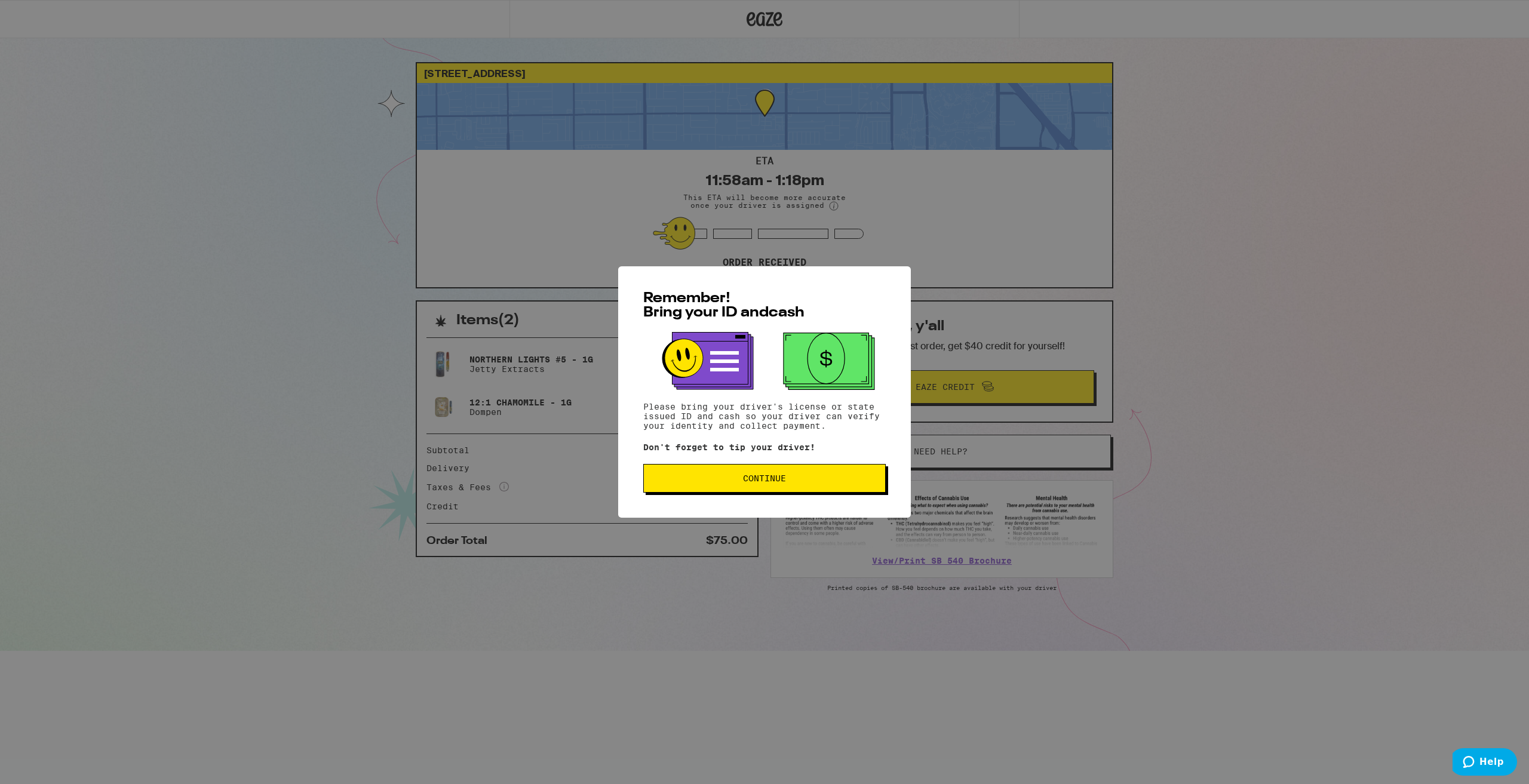
click at [783, 482] on span "Continue" at bounding box center [765, 478] width 43 height 9
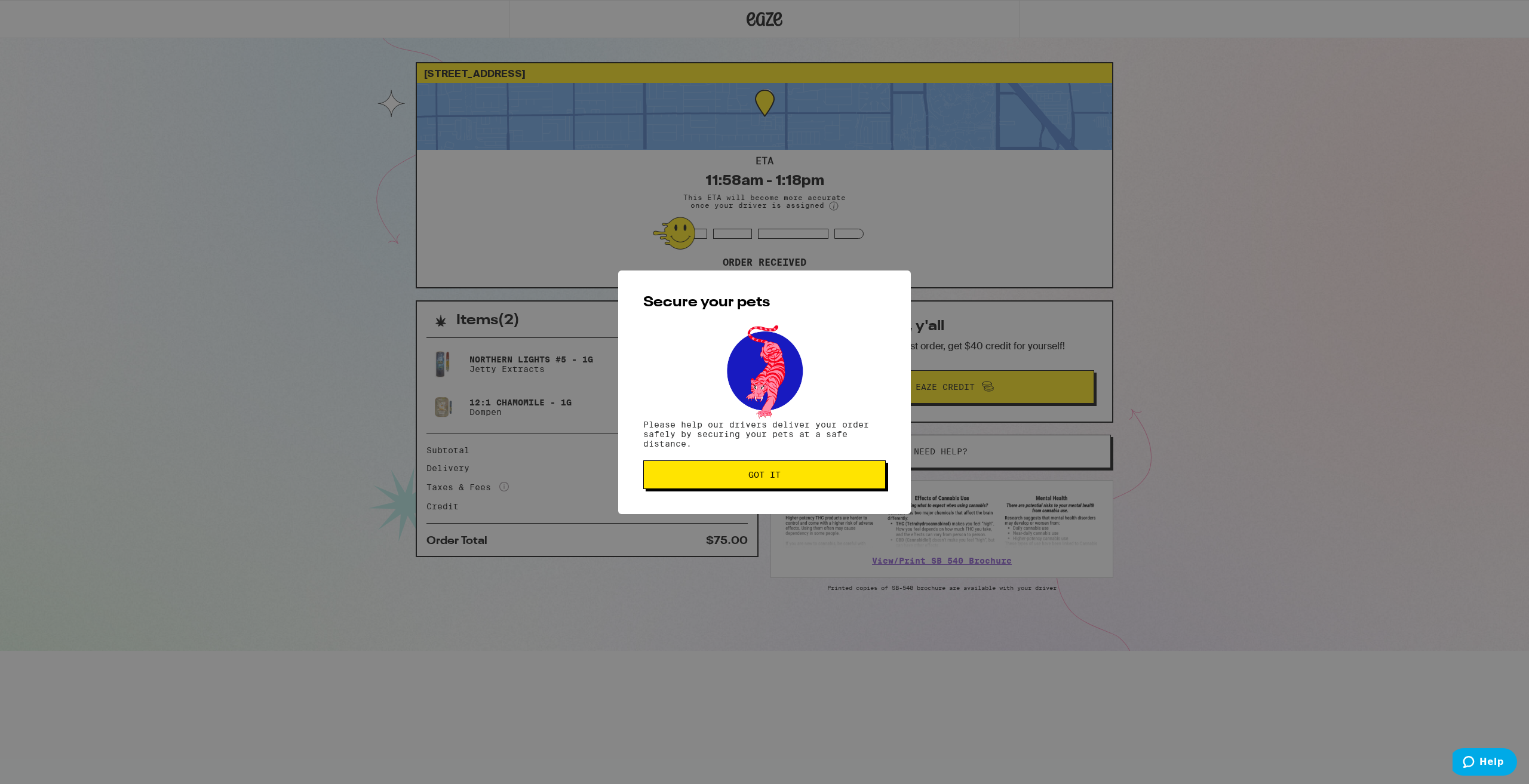
click at [816, 476] on span "Got it" at bounding box center [765, 474] width 222 height 9
